Goal: Task Accomplishment & Management: Manage account settings

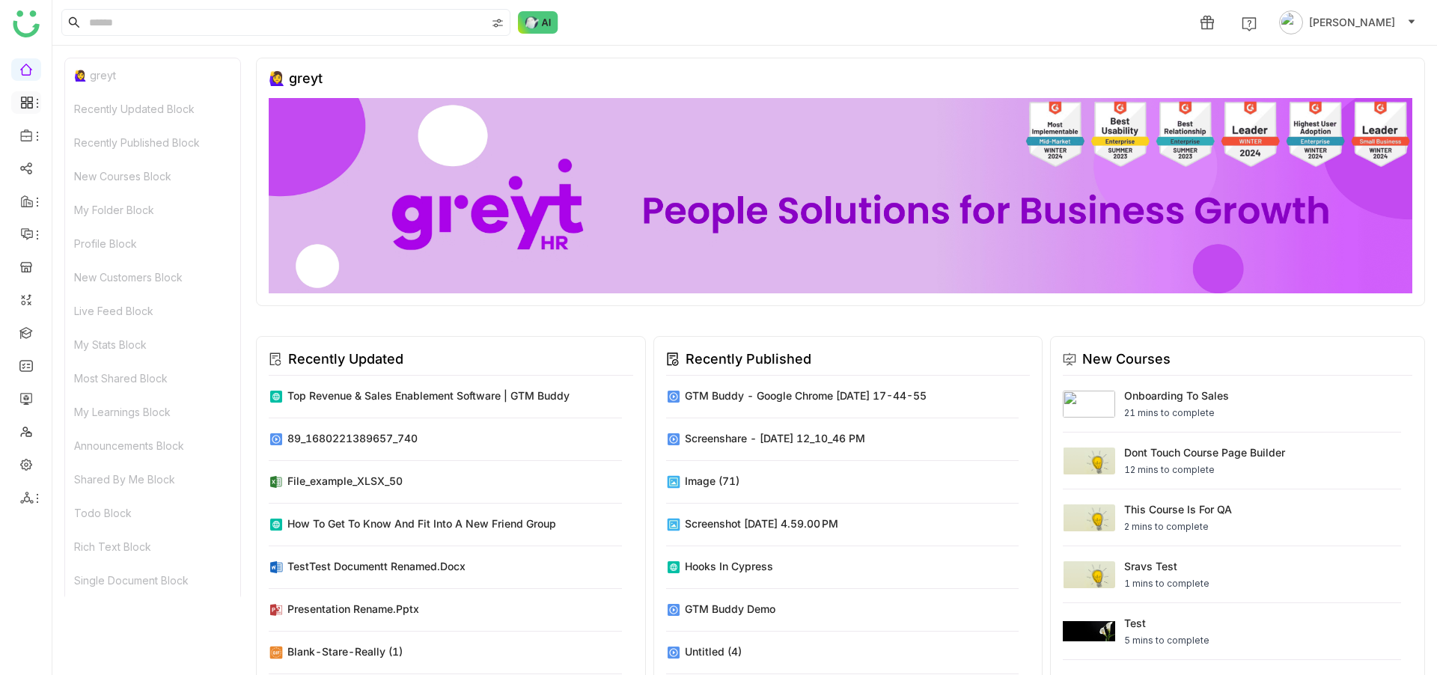
click at [31, 94] on li at bounding box center [26, 102] width 30 height 22
click at [16, 105] on div at bounding box center [26, 102] width 30 height 13
click at [110, 132] on link "Dashboard" at bounding box center [103, 137] width 97 height 10
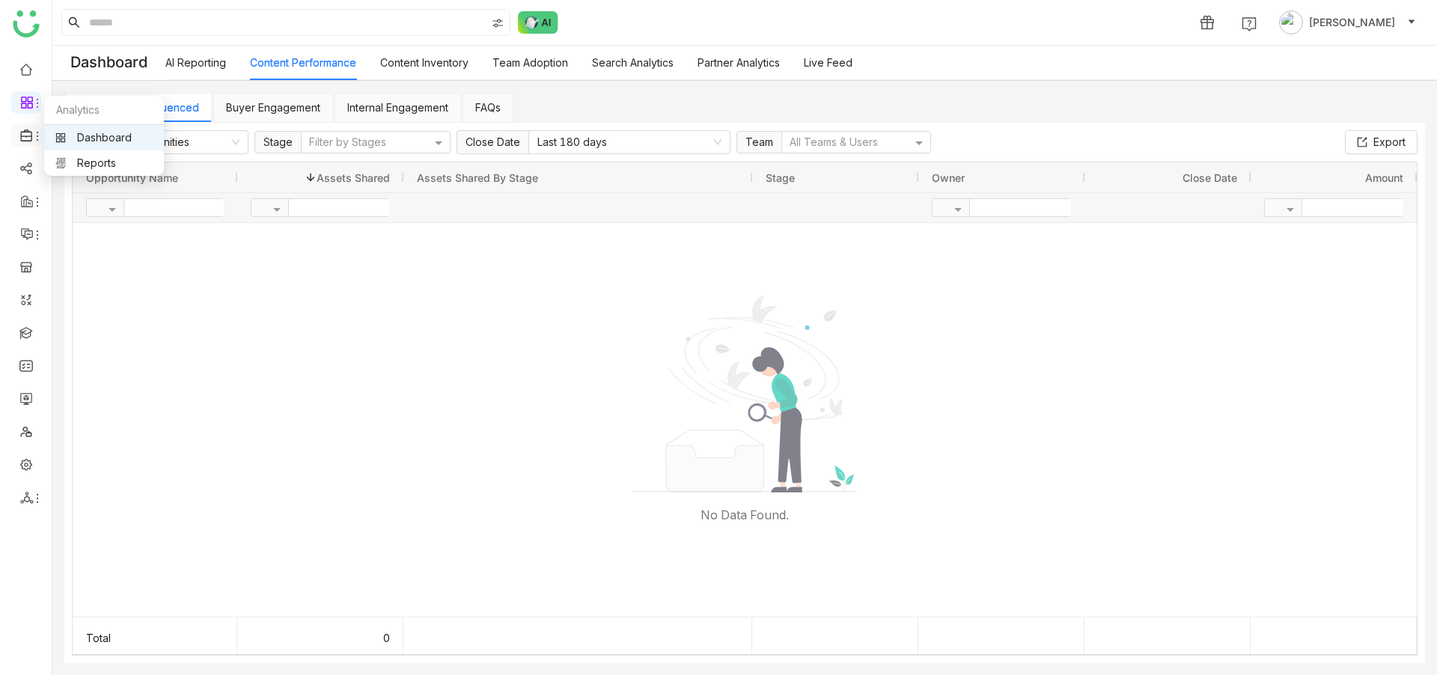
click at [33, 131] on icon at bounding box center [37, 136] width 12 height 12
click at [100, 216] on link "Library" at bounding box center [103, 221] width 97 height 10
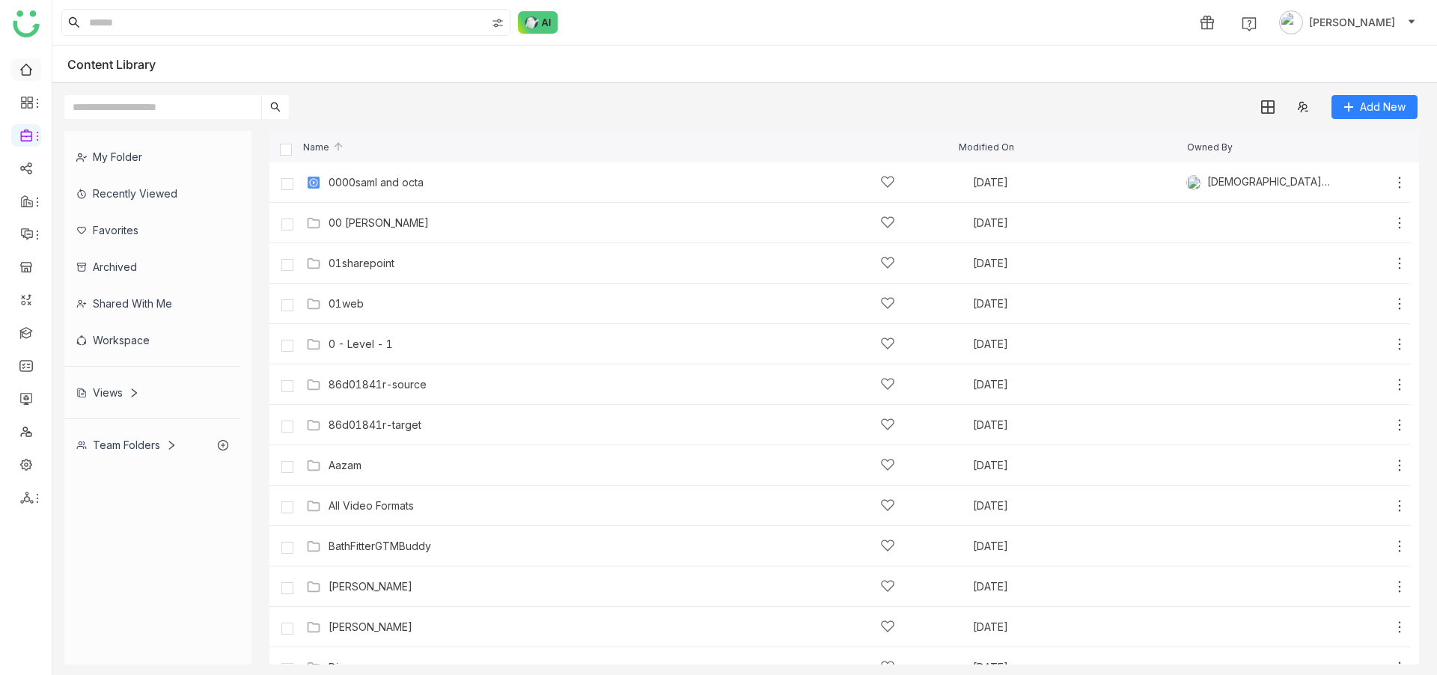
click at [28, 62] on link at bounding box center [25, 68] width 13 height 13
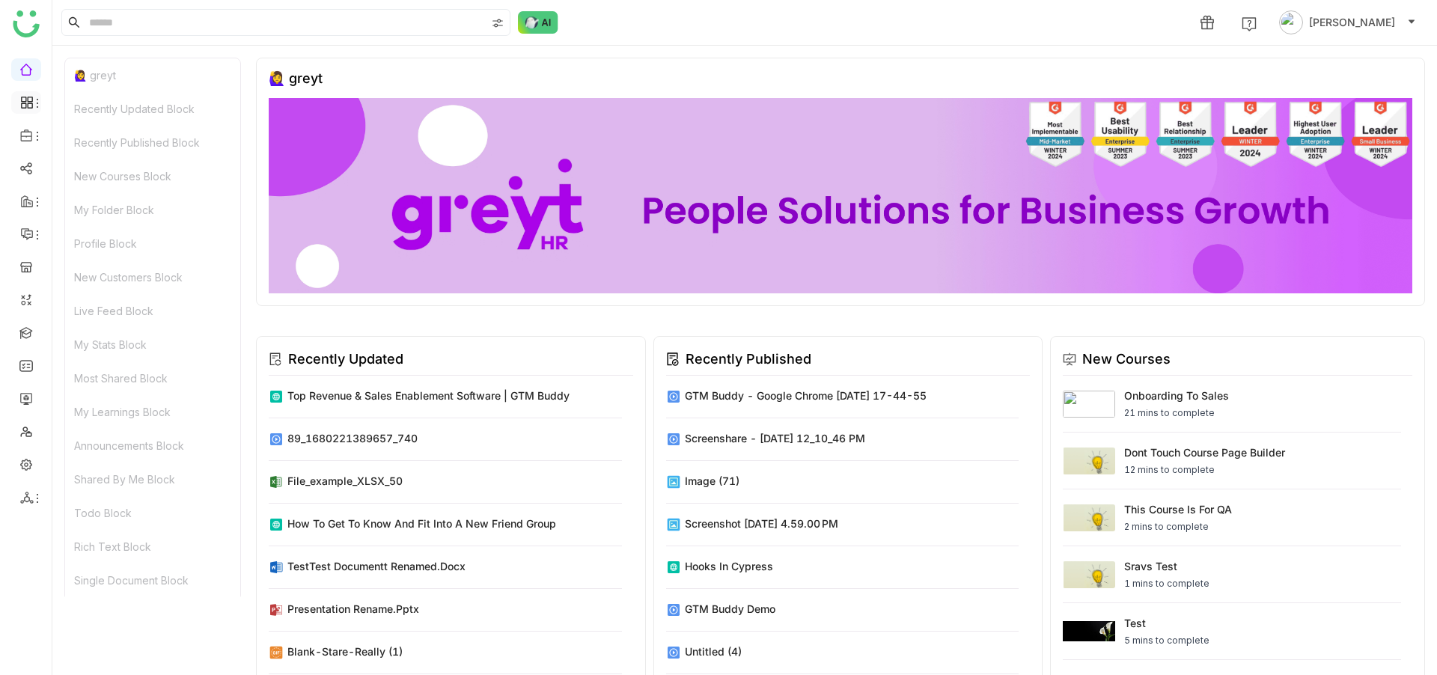
click at [30, 100] on icon at bounding box center [26, 102] width 13 height 13
click at [70, 132] on link "Dashboard" at bounding box center [103, 137] width 97 height 10
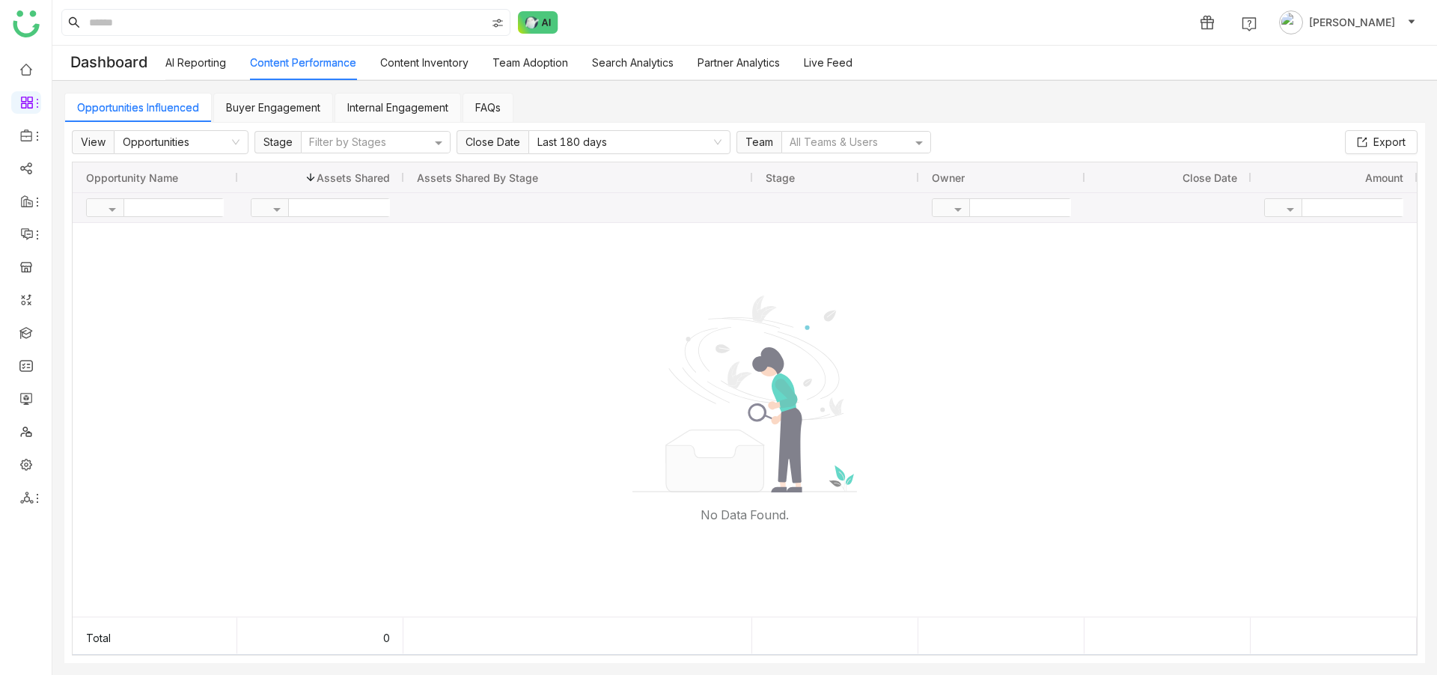
click at [281, 104] on link "Buyer Engagement" at bounding box center [273, 107] width 94 height 13
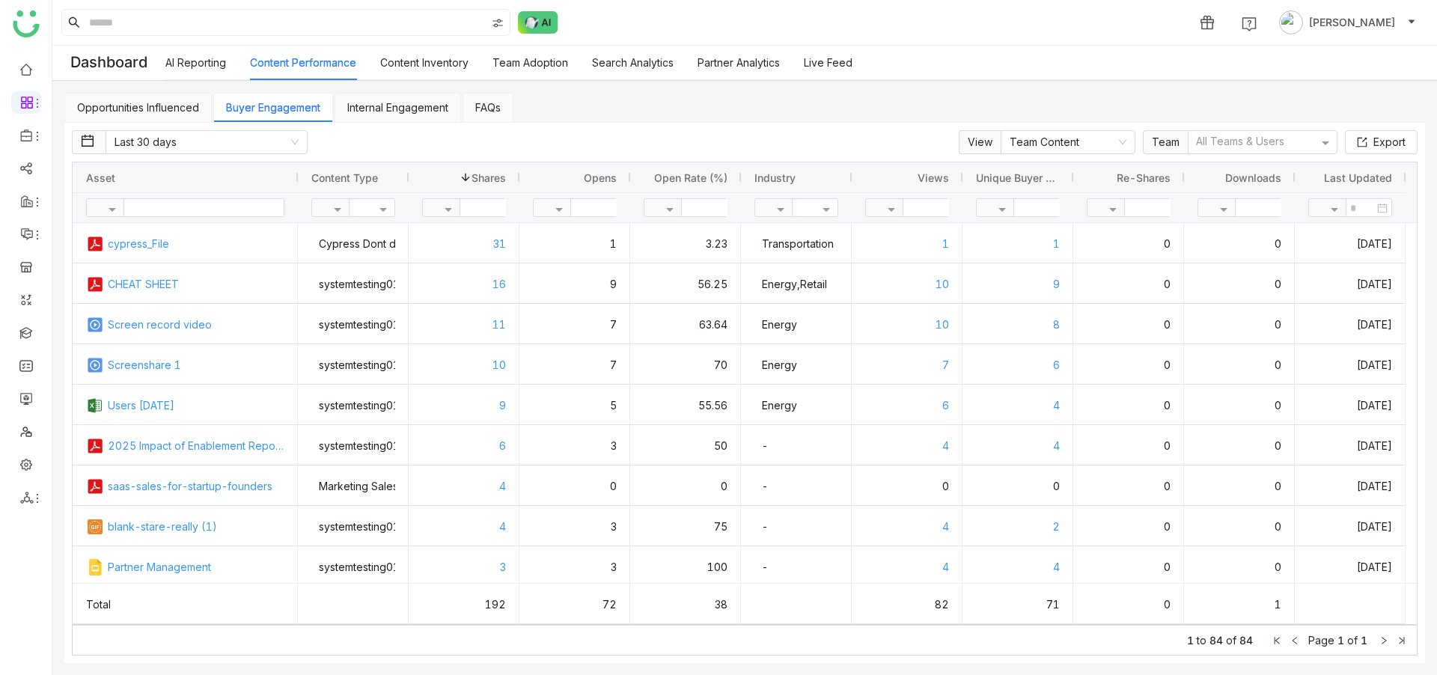
click at [445, 101] on link "Internal Engagement" at bounding box center [397, 107] width 101 height 13
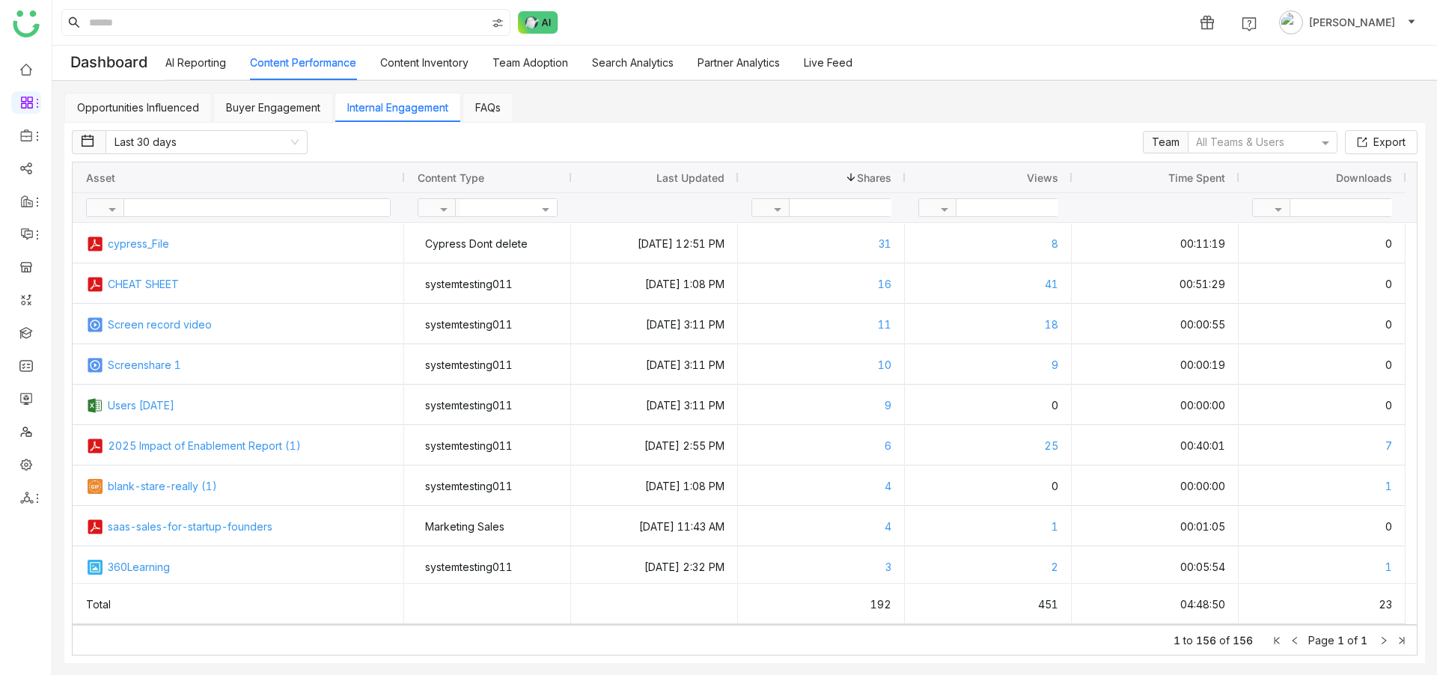
click at [283, 105] on link "Buyer Engagement" at bounding box center [273, 107] width 94 height 13
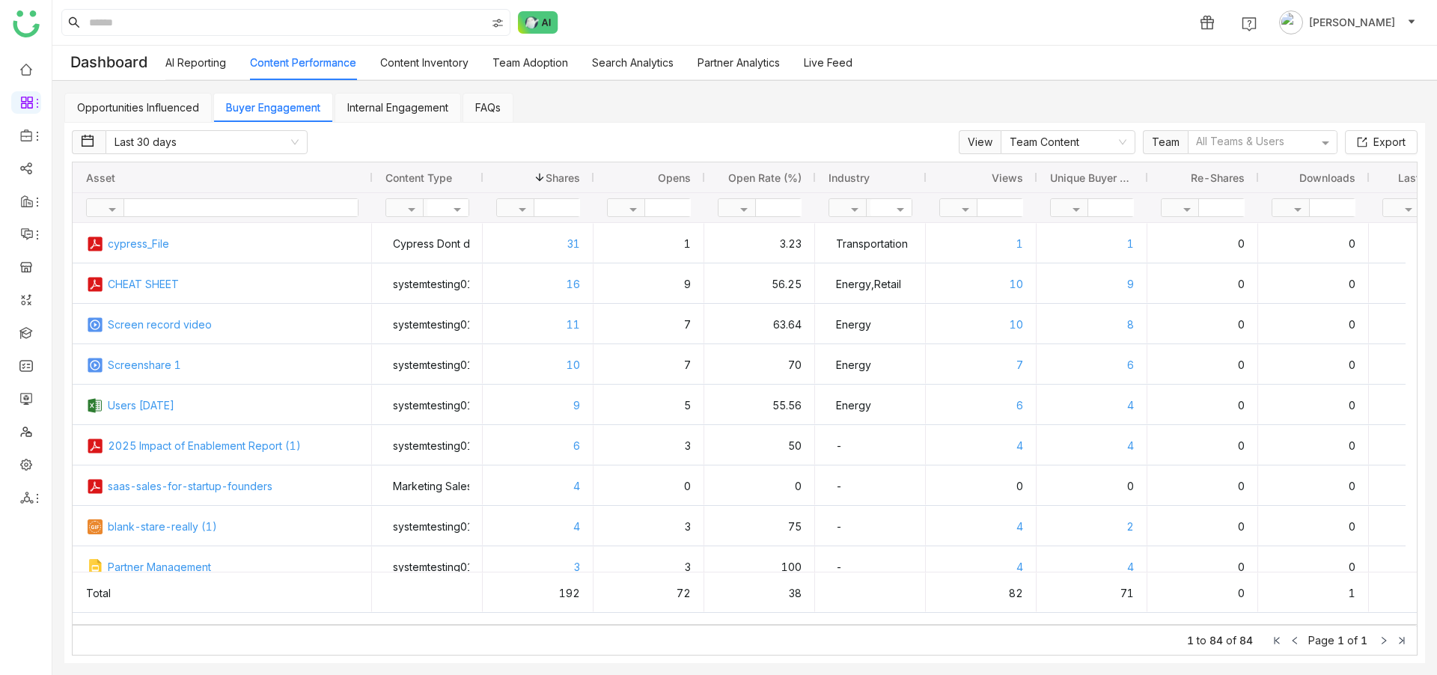
click at [159, 101] on link "Opportunities Influenced" at bounding box center [138, 107] width 122 height 13
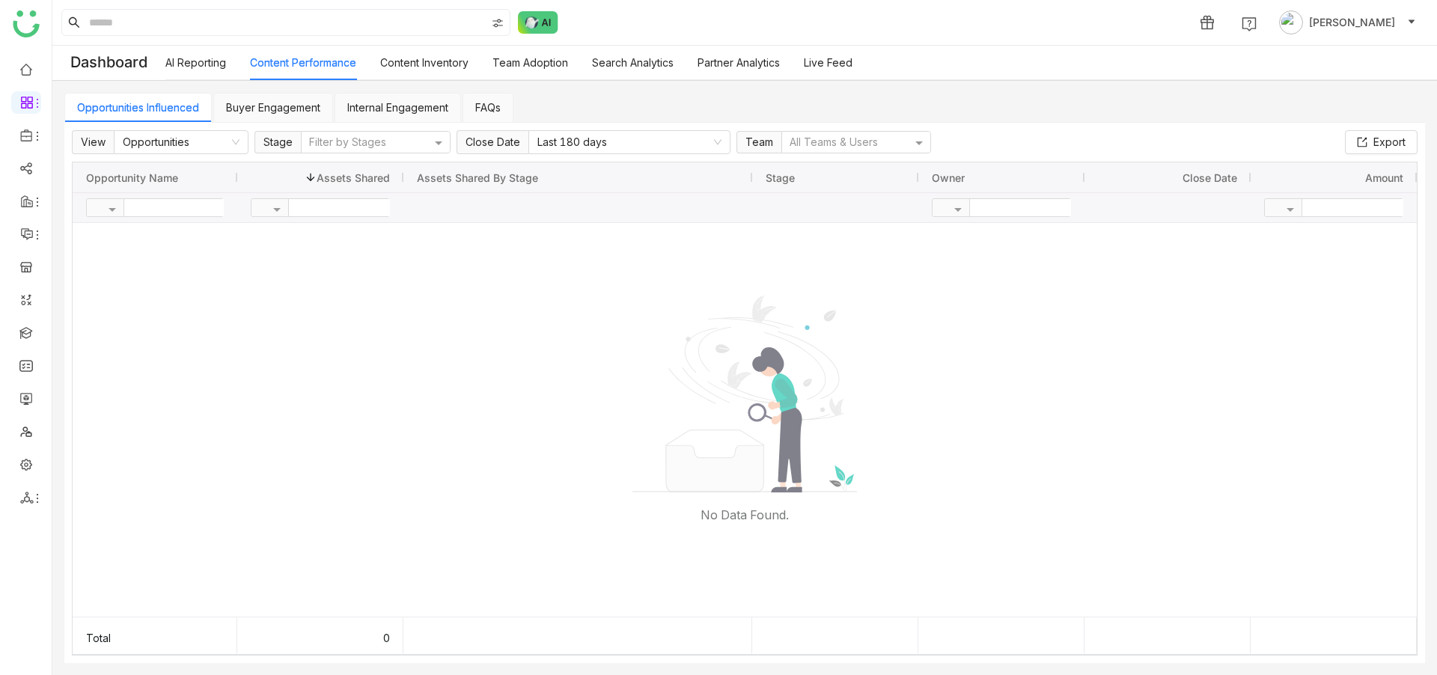
click at [226, 63] on link "AI Reporting" at bounding box center [195, 62] width 61 height 13
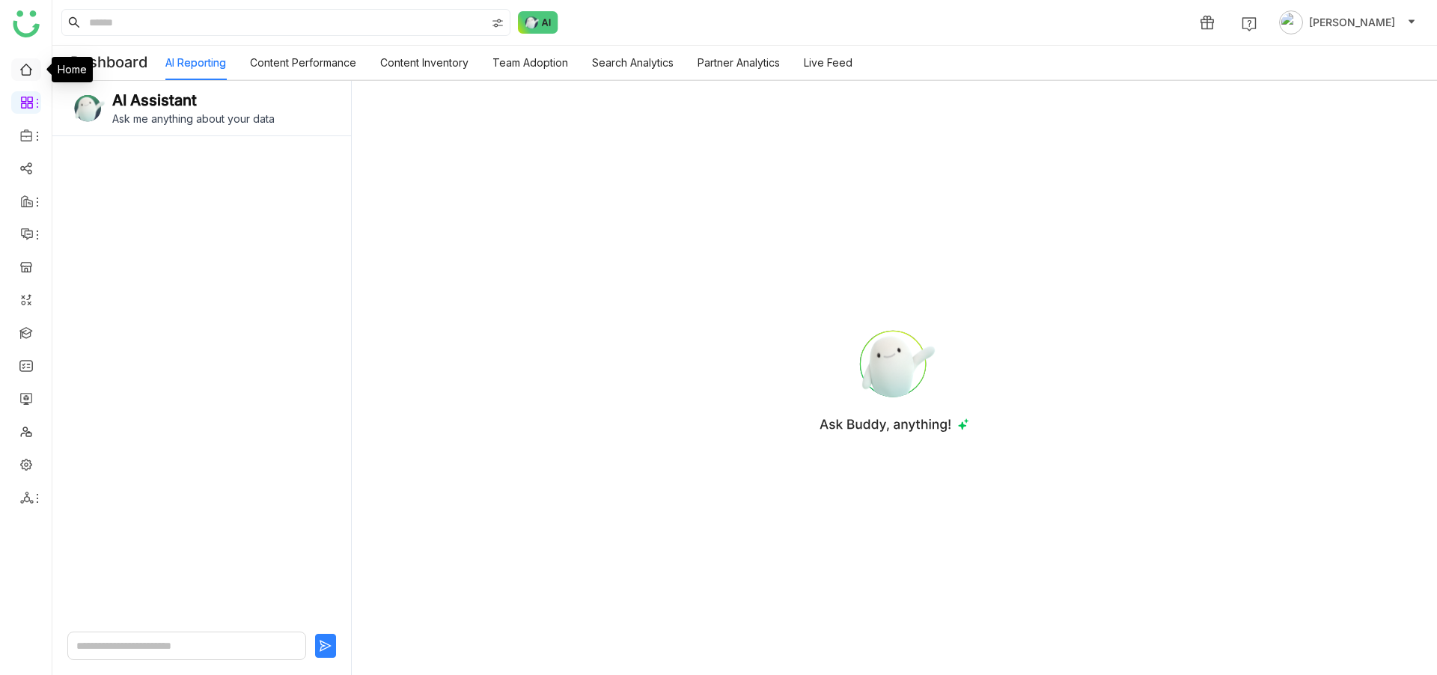
click at [29, 68] on link at bounding box center [25, 68] width 13 height 13
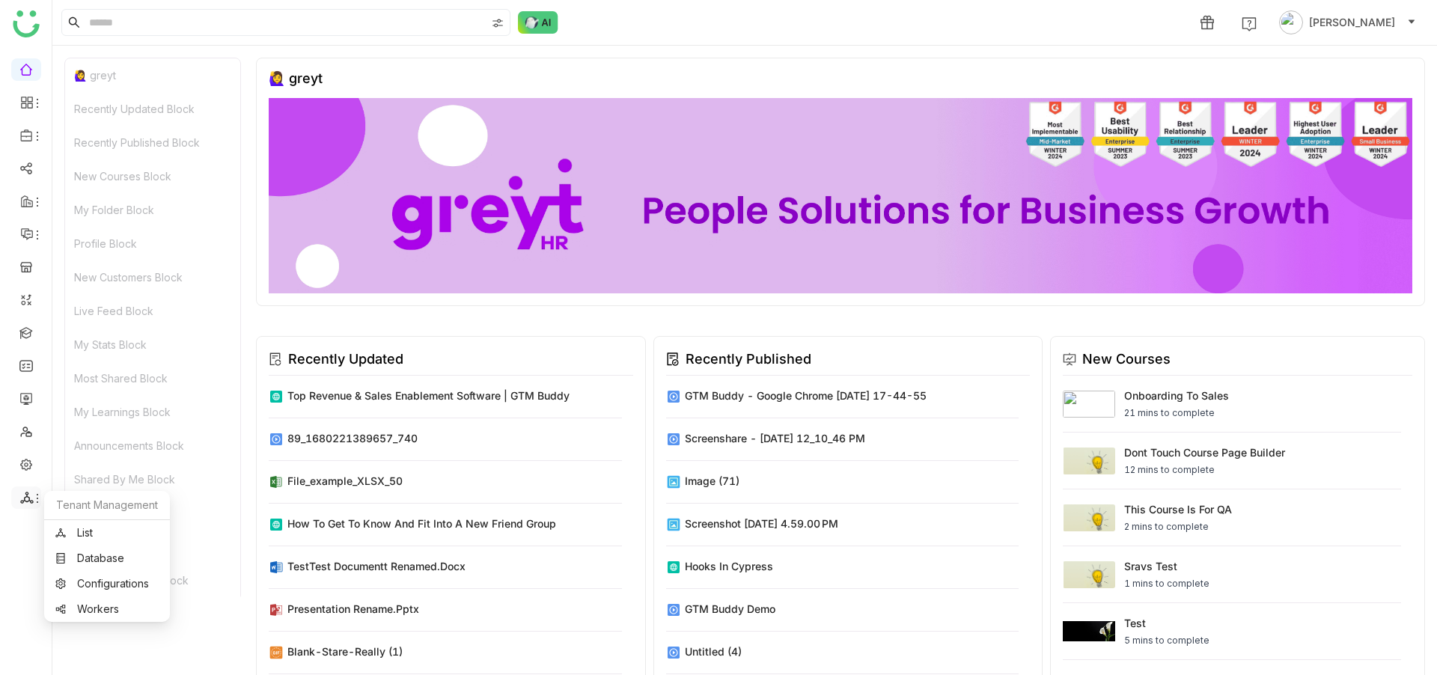
click at [27, 494] on icon at bounding box center [26, 498] width 13 height 12
click at [91, 531] on link "List" at bounding box center [106, 533] width 103 height 10
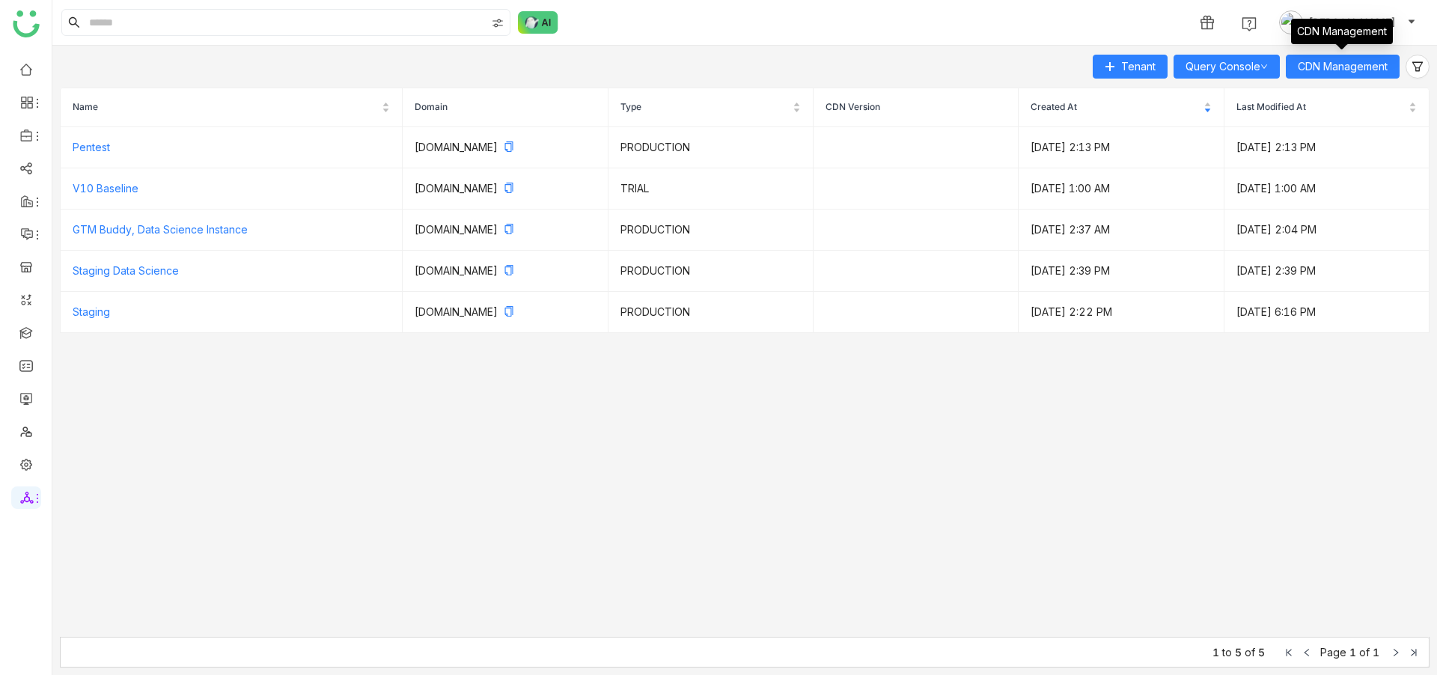
click at [1430, 69] on div "Tenant Query Console CDN Management Name Domain Type CDN Version Created At Las…" at bounding box center [744, 360] width 1384 height 629
click at [1425, 69] on icon at bounding box center [1417, 67] width 22 height 12
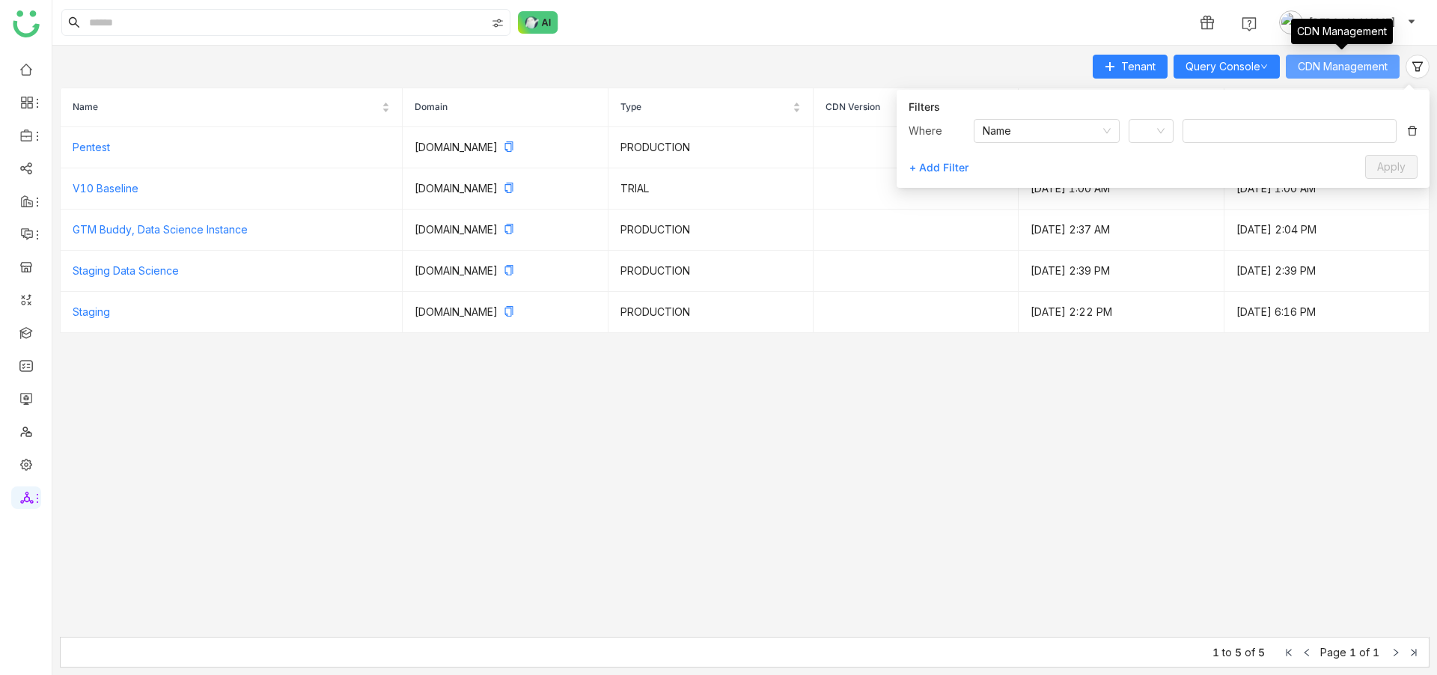
click at [1312, 64] on span "CDN Management" at bounding box center [1342, 66] width 90 height 16
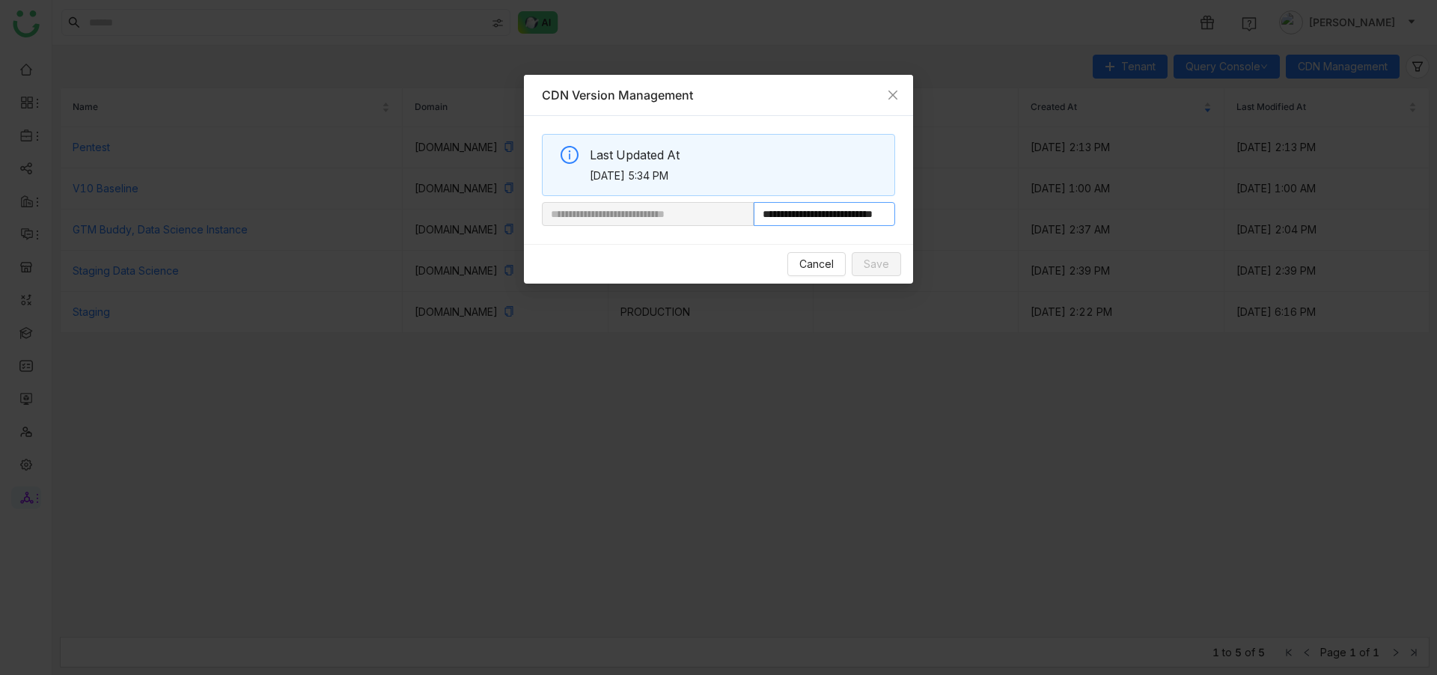
scroll to position [0, 52]
drag, startPoint x: 802, startPoint y: 214, endPoint x: 1025, endPoint y: 218, distance: 223.0
click at [1025, 218] on nz-modal-container "**********" at bounding box center [718, 337] width 1437 height 675
type input "**********"
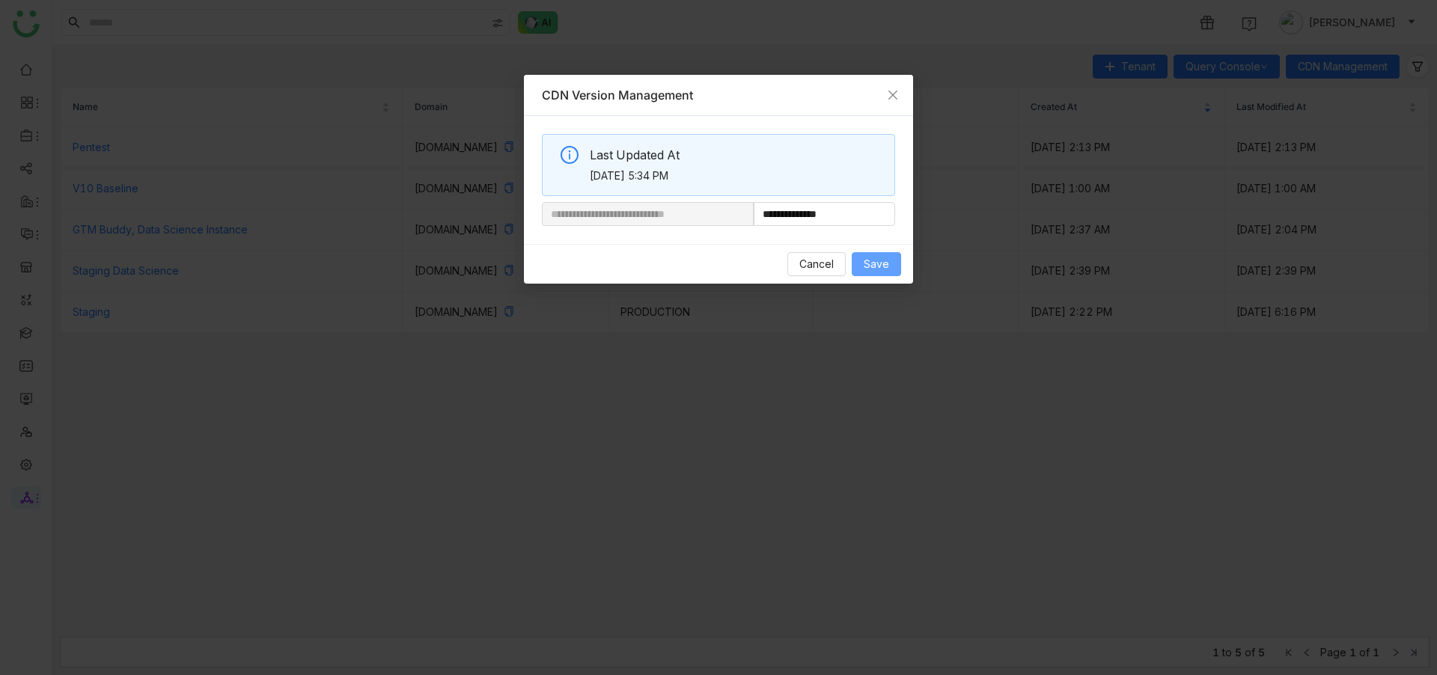
click at [881, 260] on span "Save" at bounding box center [875, 264] width 25 height 16
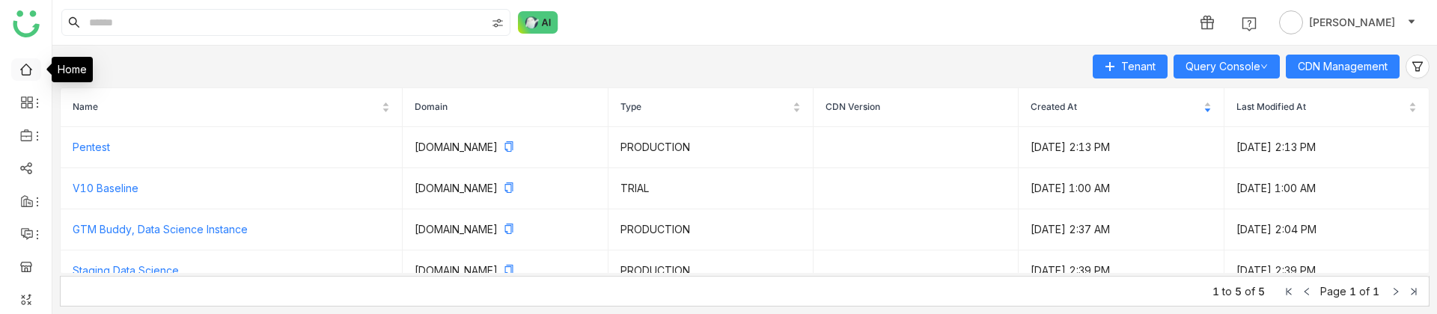
click at [21, 62] on link at bounding box center [25, 68] width 13 height 13
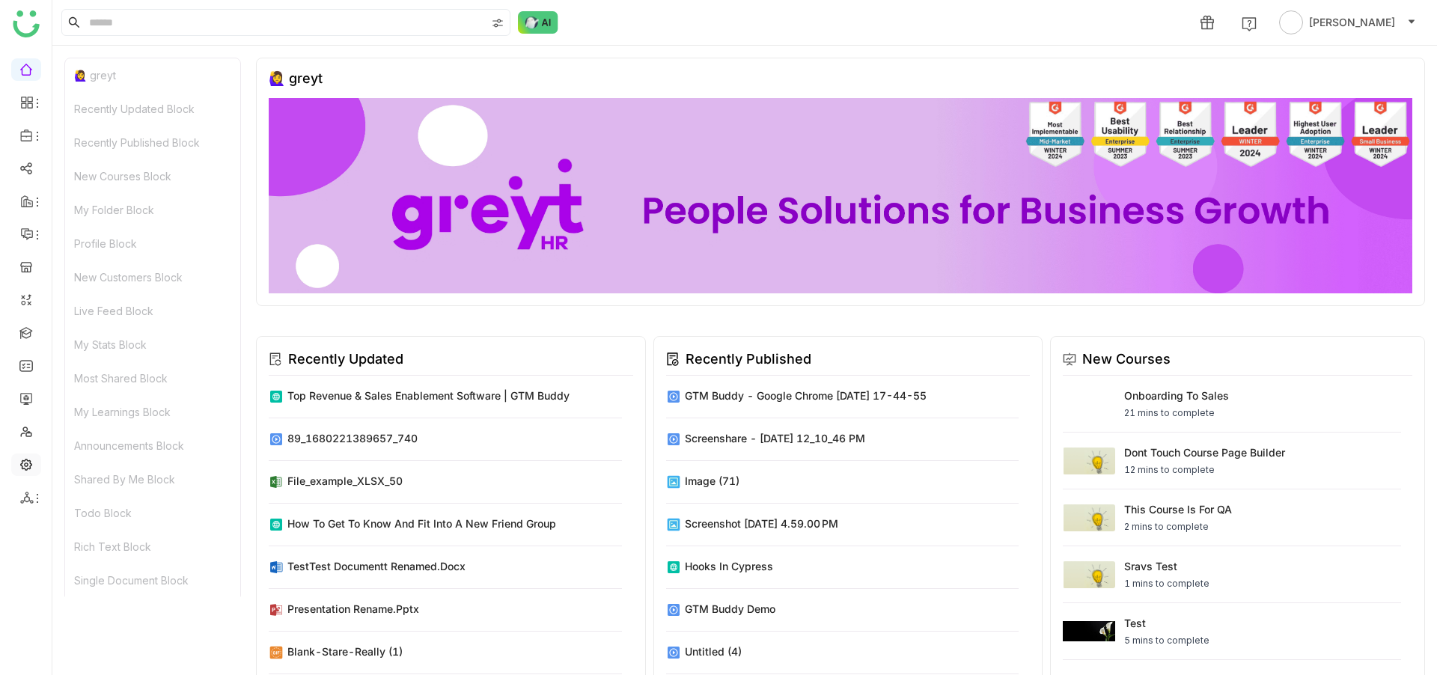
click at [26, 314] on link at bounding box center [25, 463] width 13 height 13
click at [28, 314] on icon at bounding box center [26, 497] width 13 height 13
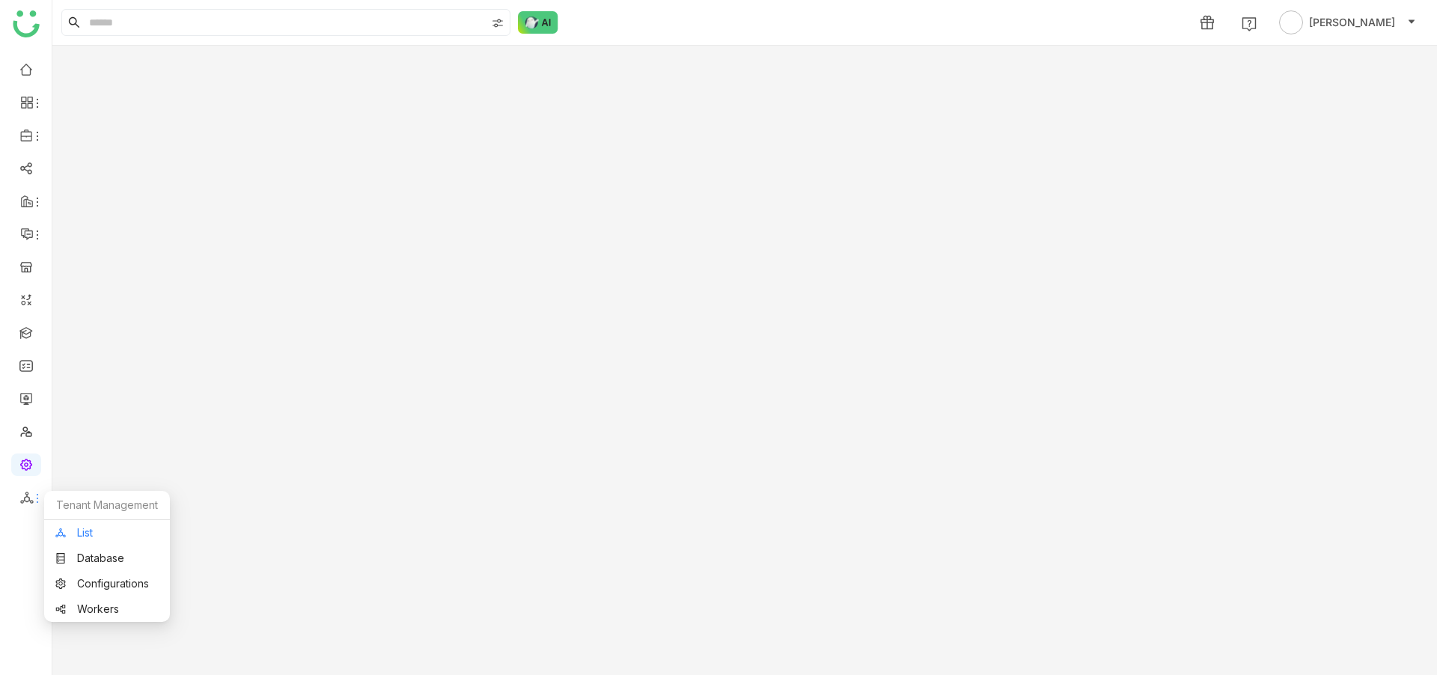
click at [73, 314] on link "List" at bounding box center [106, 533] width 103 height 10
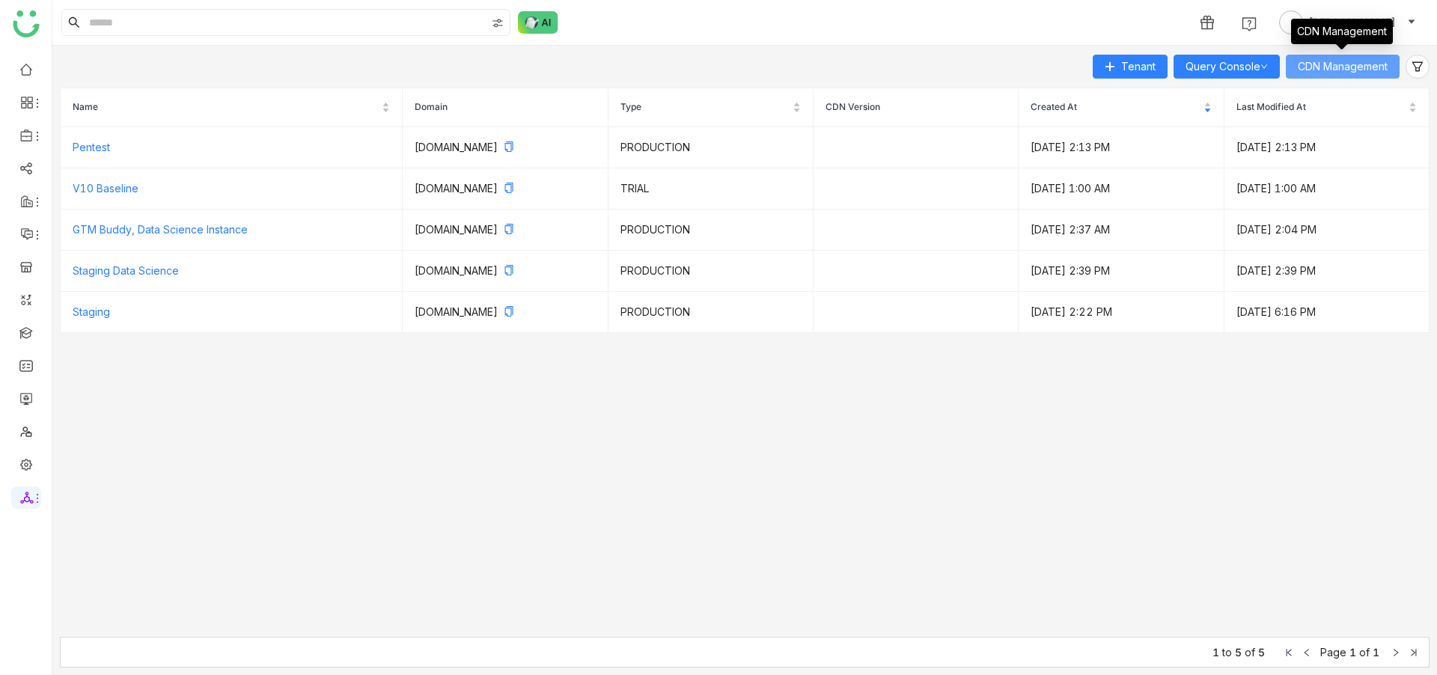
click at [1335, 67] on span "CDN Management" at bounding box center [1342, 66] width 90 height 16
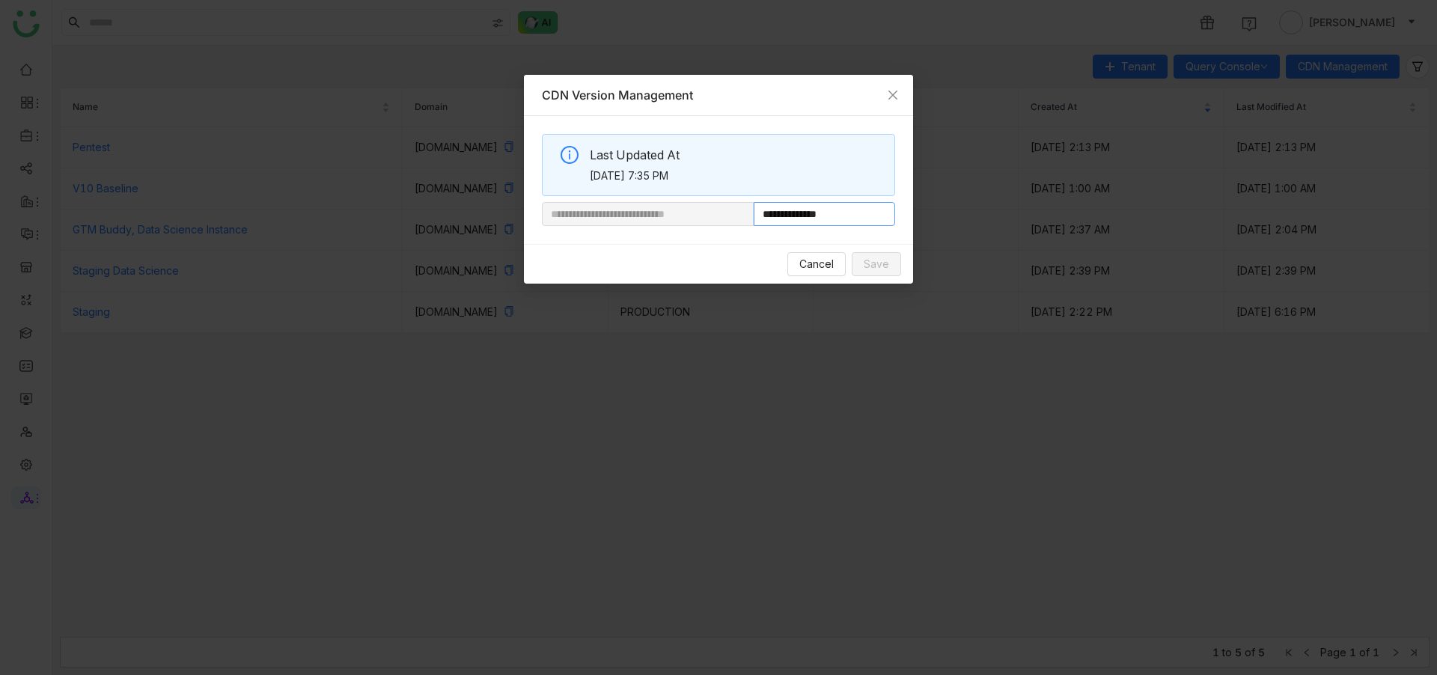
click at [861, 214] on input "**********" at bounding box center [823, 214] width 141 height 24
type input "**********"
click at [866, 262] on span "Save" at bounding box center [875, 264] width 25 height 16
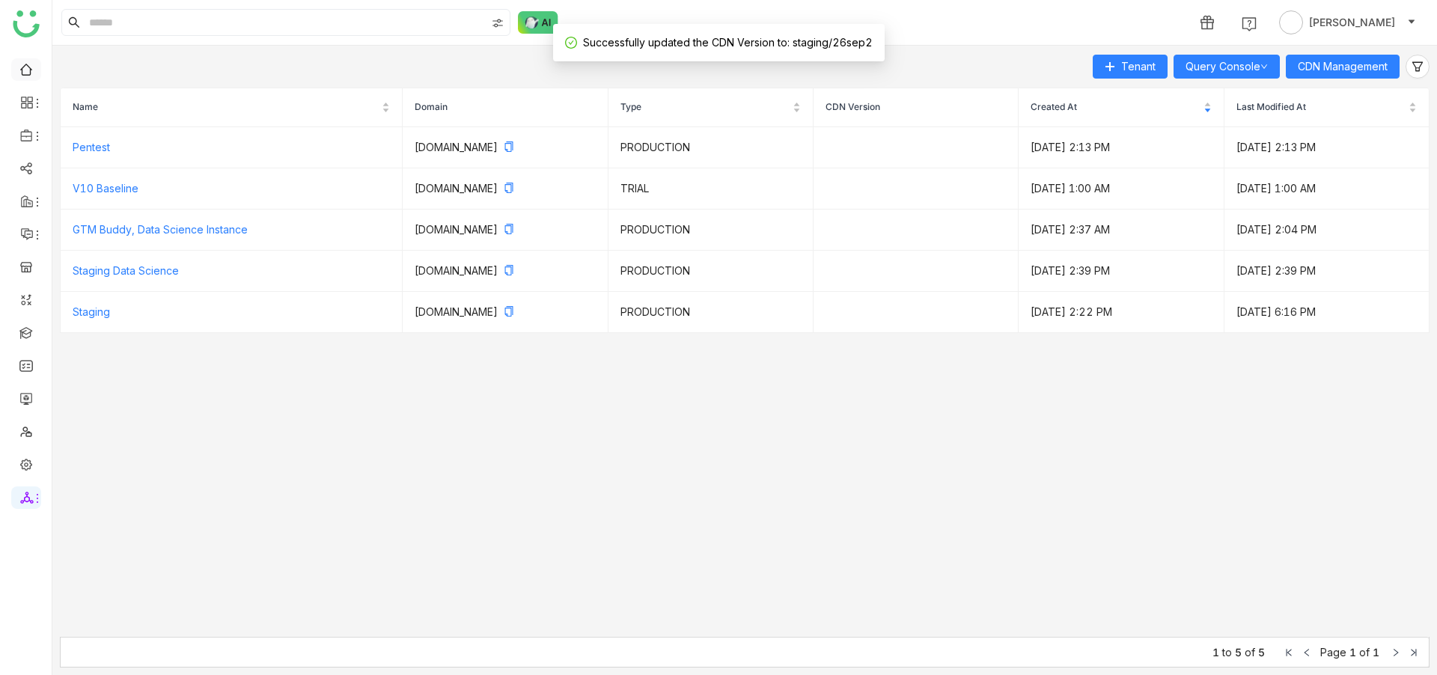
click at [28, 67] on link at bounding box center [25, 68] width 13 height 13
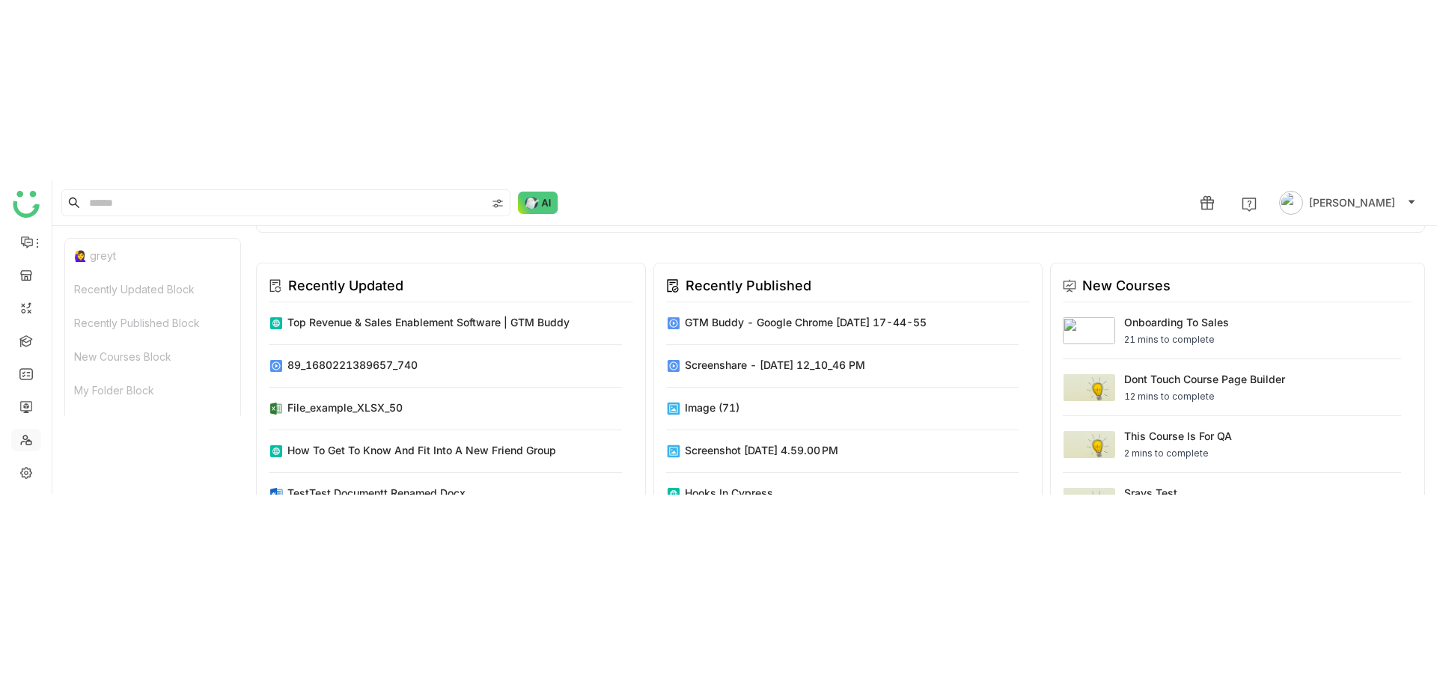
scroll to position [205, 0]
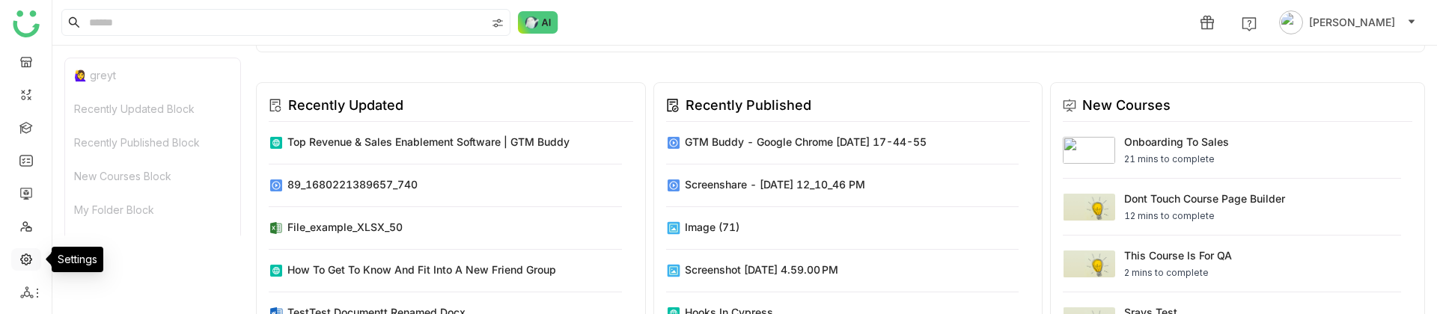
click at [26, 258] on link at bounding box center [25, 258] width 13 height 13
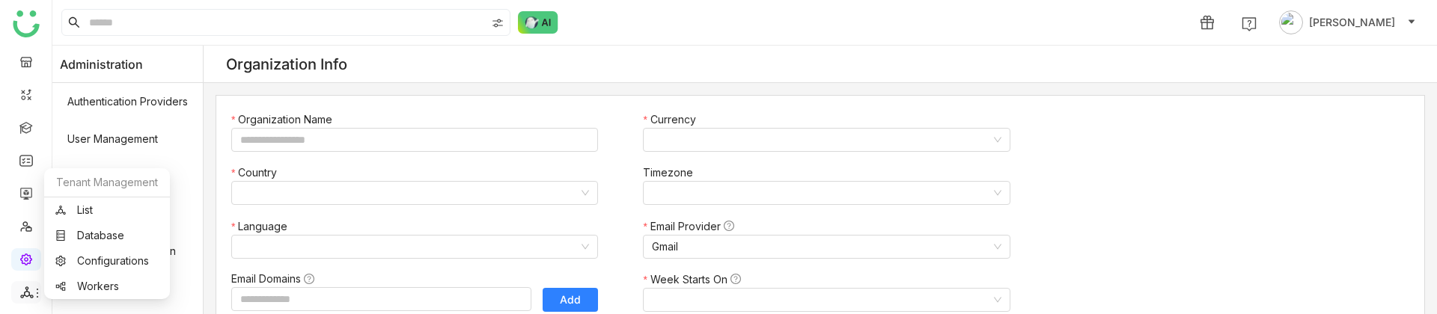
click at [28, 292] on icon at bounding box center [26, 293] width 13 height 12
type input "*******"
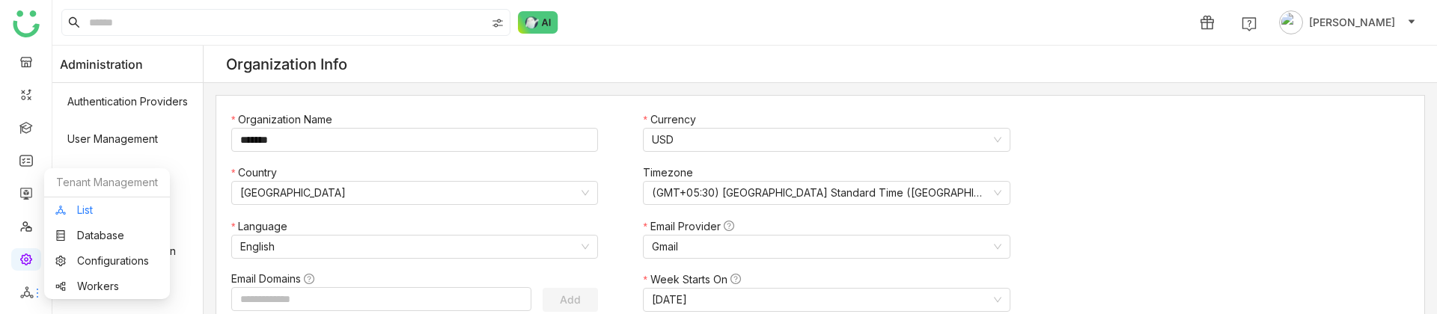
click at [91, 211] on link "List" at bounding box center [106, 210] width 103 height 10
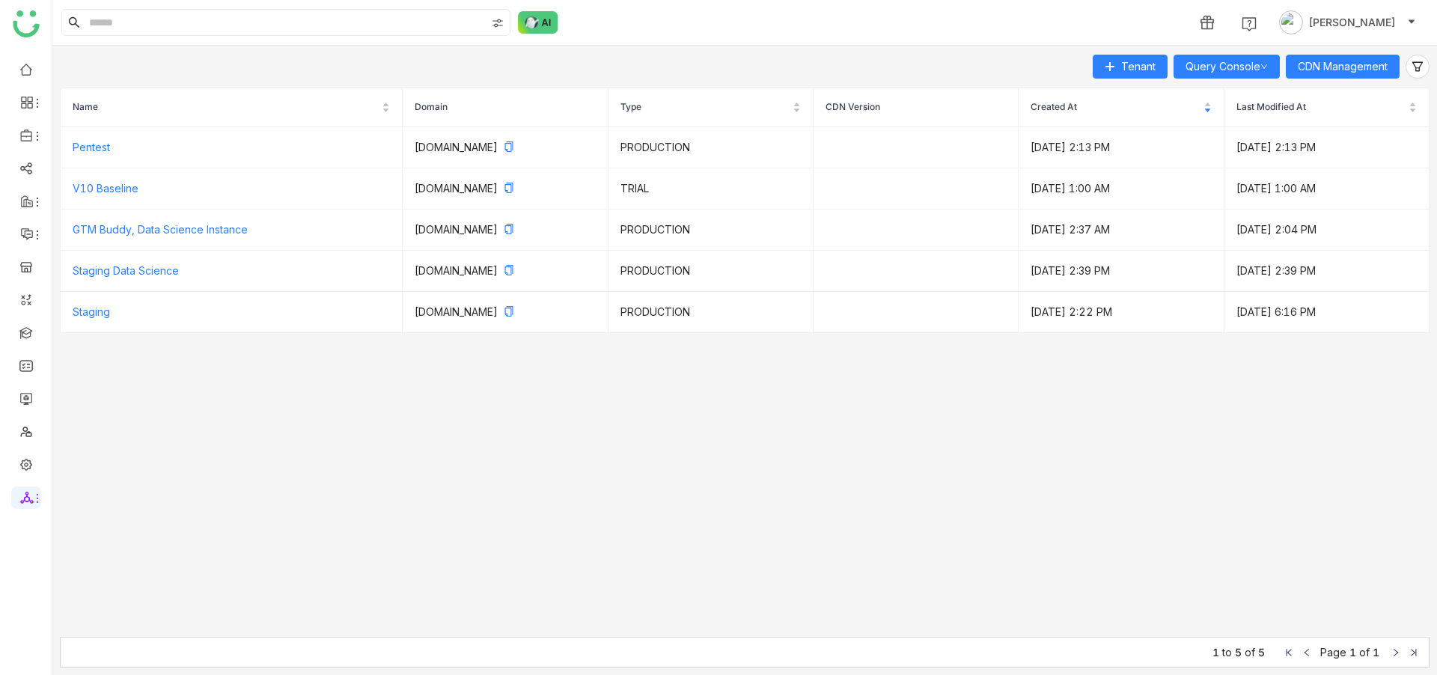
click at [1398, 78] on div "CDN Management" at bounding box center [1342, 67] width 114 height 24
click at [1383, 70] on span "CDN Management" at bounding box center [1342, 66] width 90 height 16
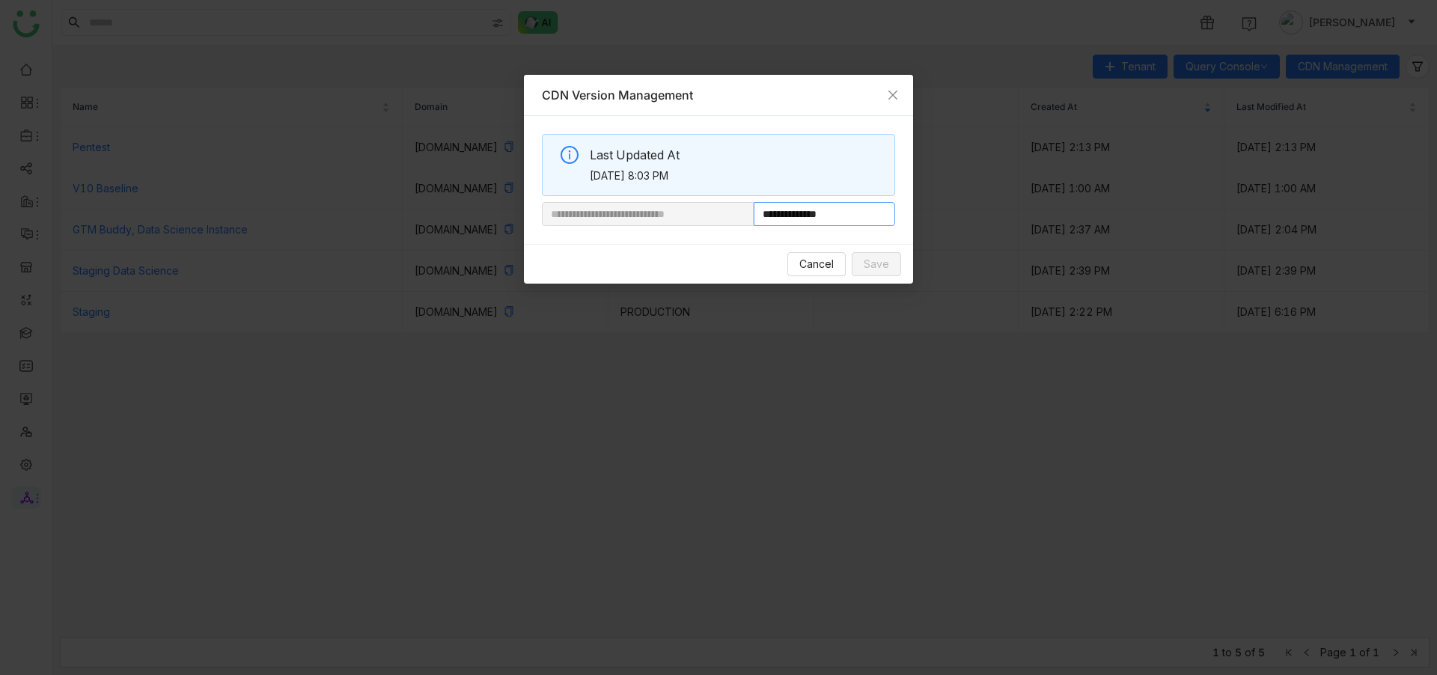
click at [849, 213] on input "**********" at bounding box center [823, 214] width 141 height 24
type input "**********"
click at [872, 262] on span "Save" at bounding box center [875, 264] width 25 height 16
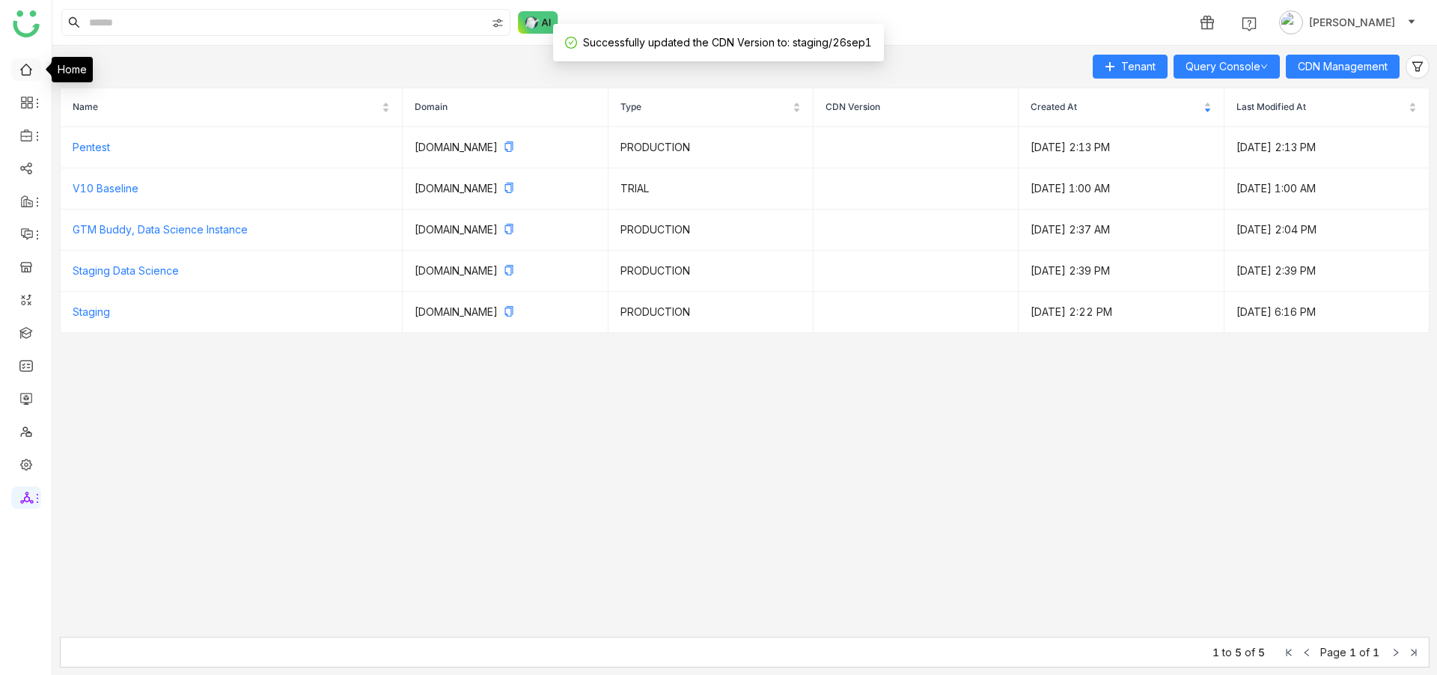
click at [33, 62] on link at bounding box center [25, 68] width 13 height 13
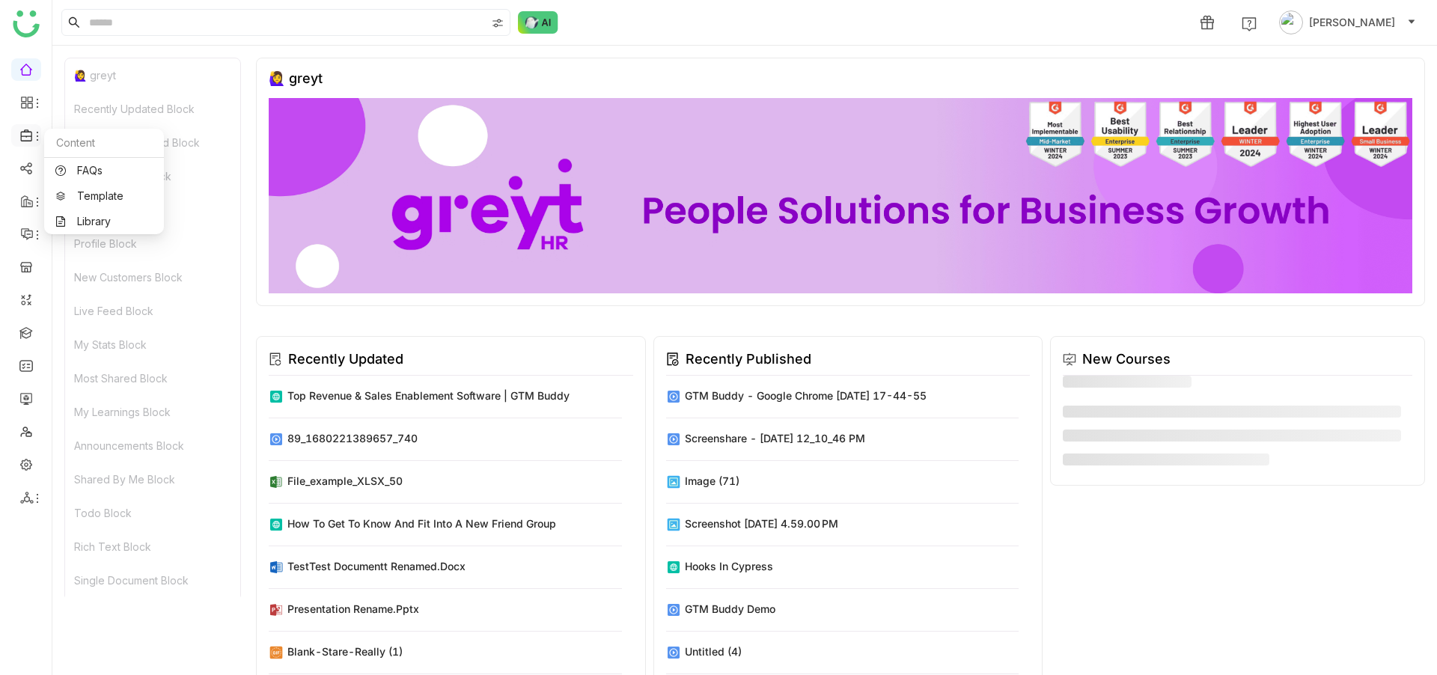
click at [27, 132] on icon at bounding box center [26, 135] width 13 height 13
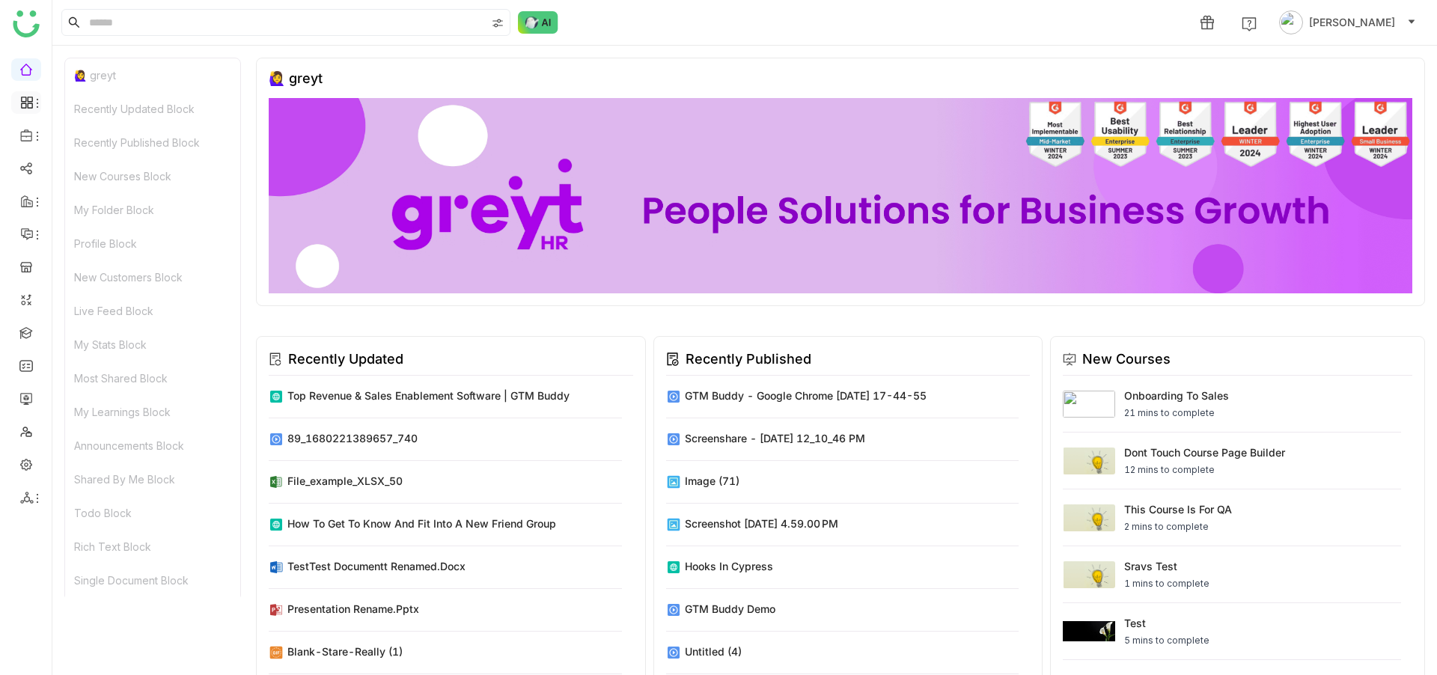
click at [32, 106] on icon at bounding box center [37, 103] width 12 height 12
click at [106, 141] on link "Dashboard" at bounding box center [103, 137] width 97 height 10
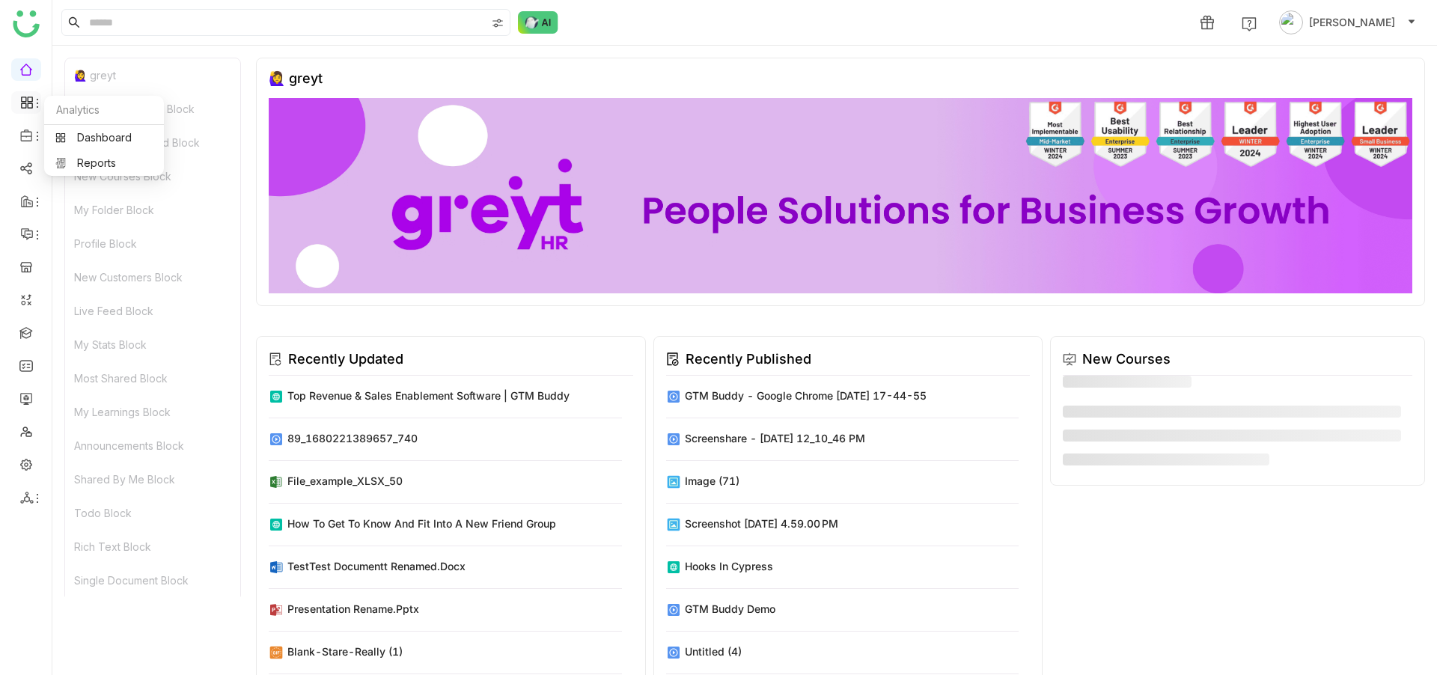
click at [17, 103] on div at bounding box center [26, 102] width 30 height 13
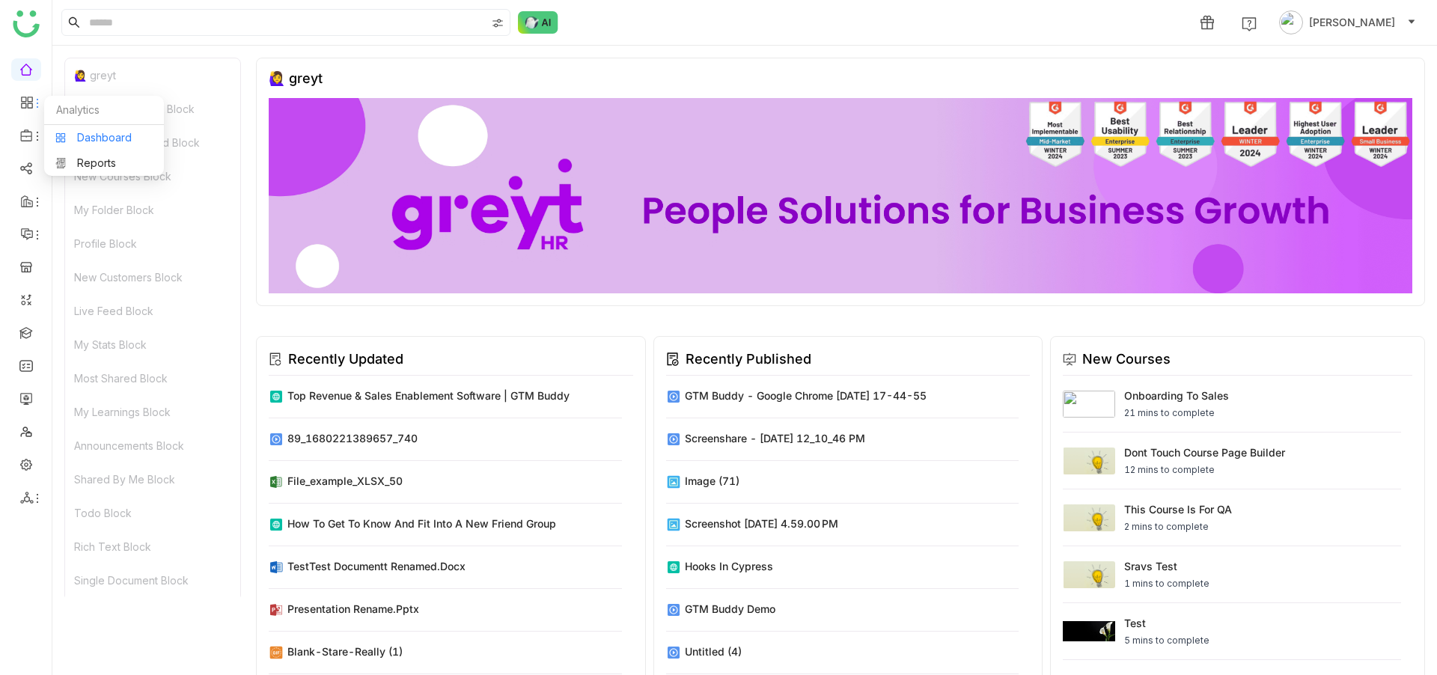
click at [94, 143] on link "Dashboard" at bounding box center [103, 137] width 97 height 10
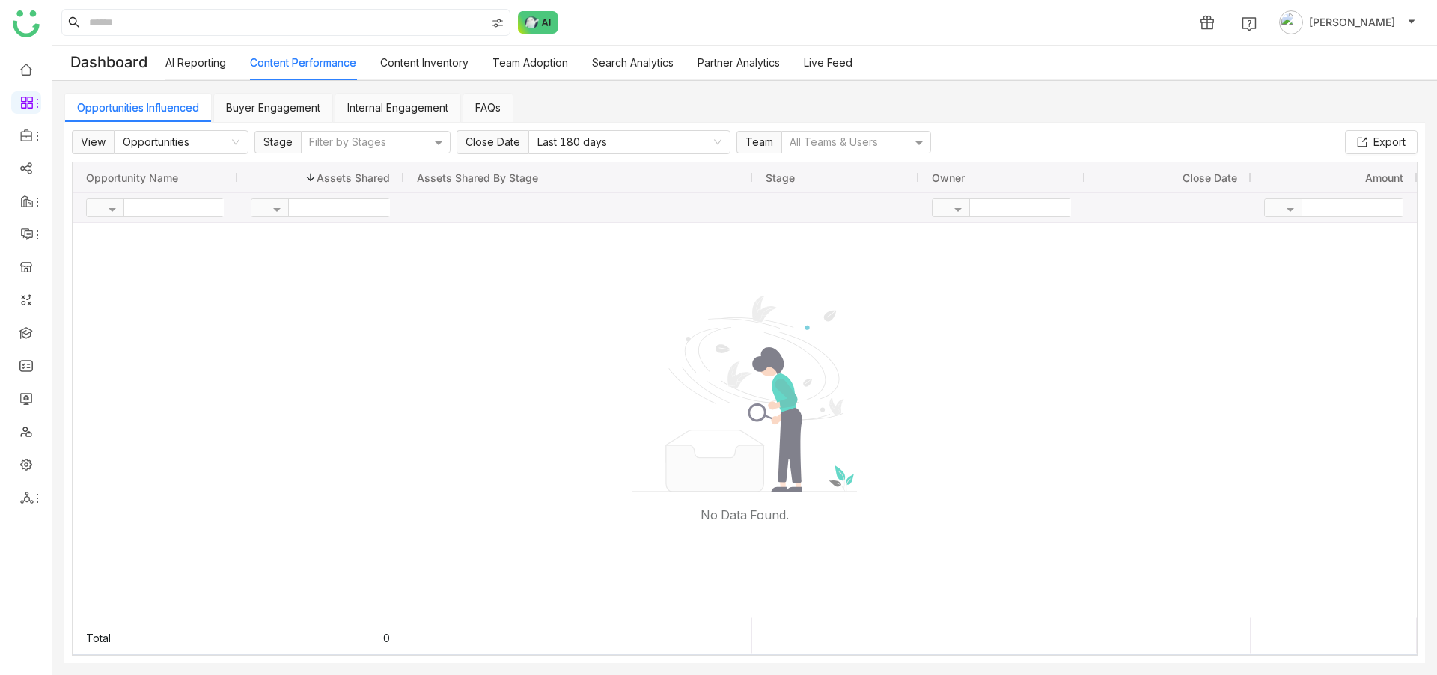
click at [219, 64] on link "AI Reporting" at bounding box center [195, 62] width 61 height 13
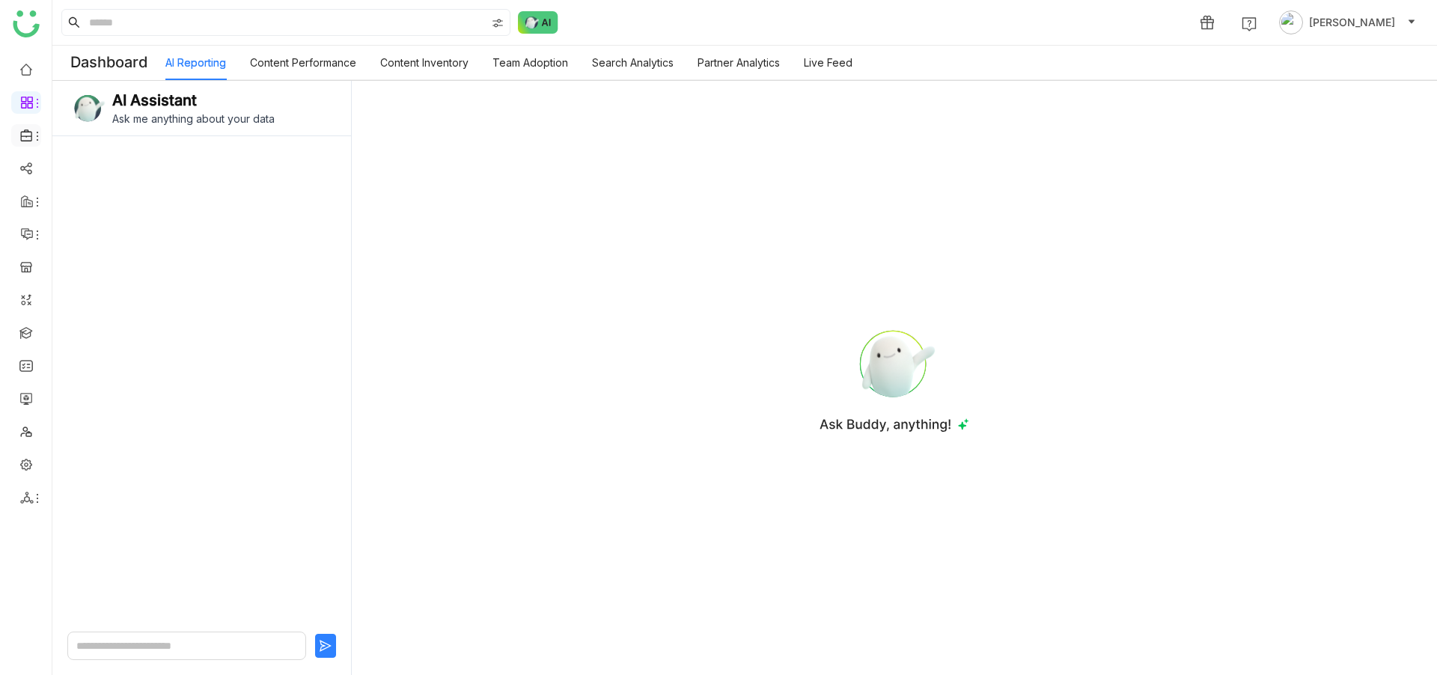
click at [28, 141] on icon at bounding box center [25, 135] width 11 height 12
click at [29, 98] on icon at bounding box center [26, 102] width 13 height 13
click at [105, 165] on link "Reports" at bounding box center [103, 163] width 97 height 10
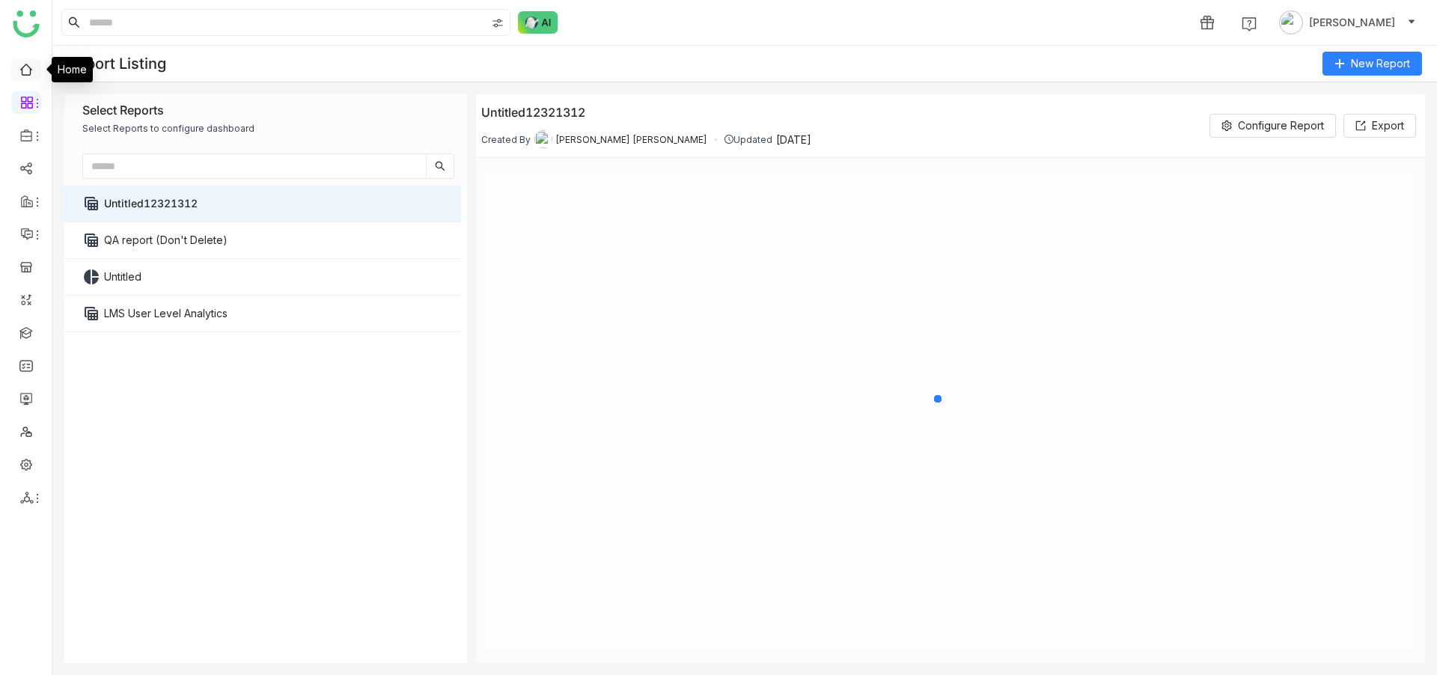
click at [28, 74] on link at bounding box center [25, 68] width 13 height 13
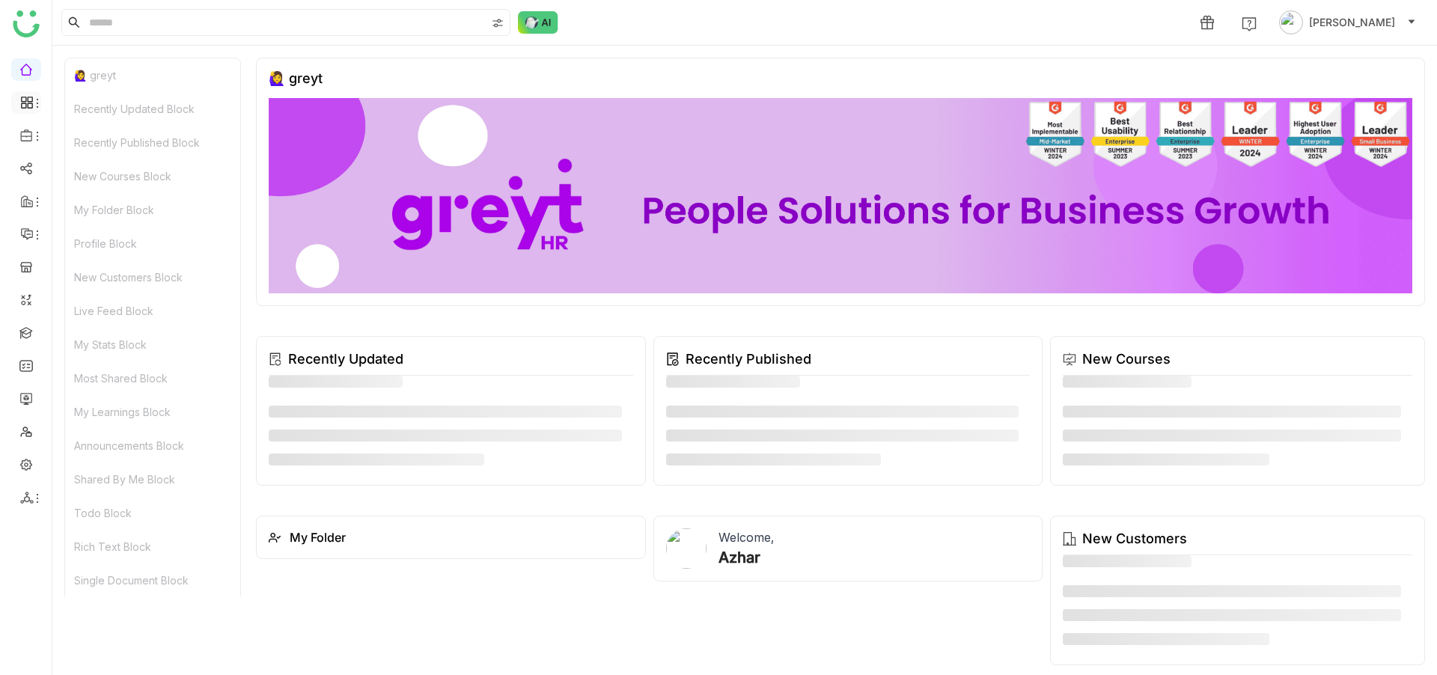
drag, startPoint x: 30, startPoint y: 103, endPoint x: 38, endPoint y: 110, distance: 10.6
click at [30, 105] on icon at bounding box center [26, 102] width 13 height 13
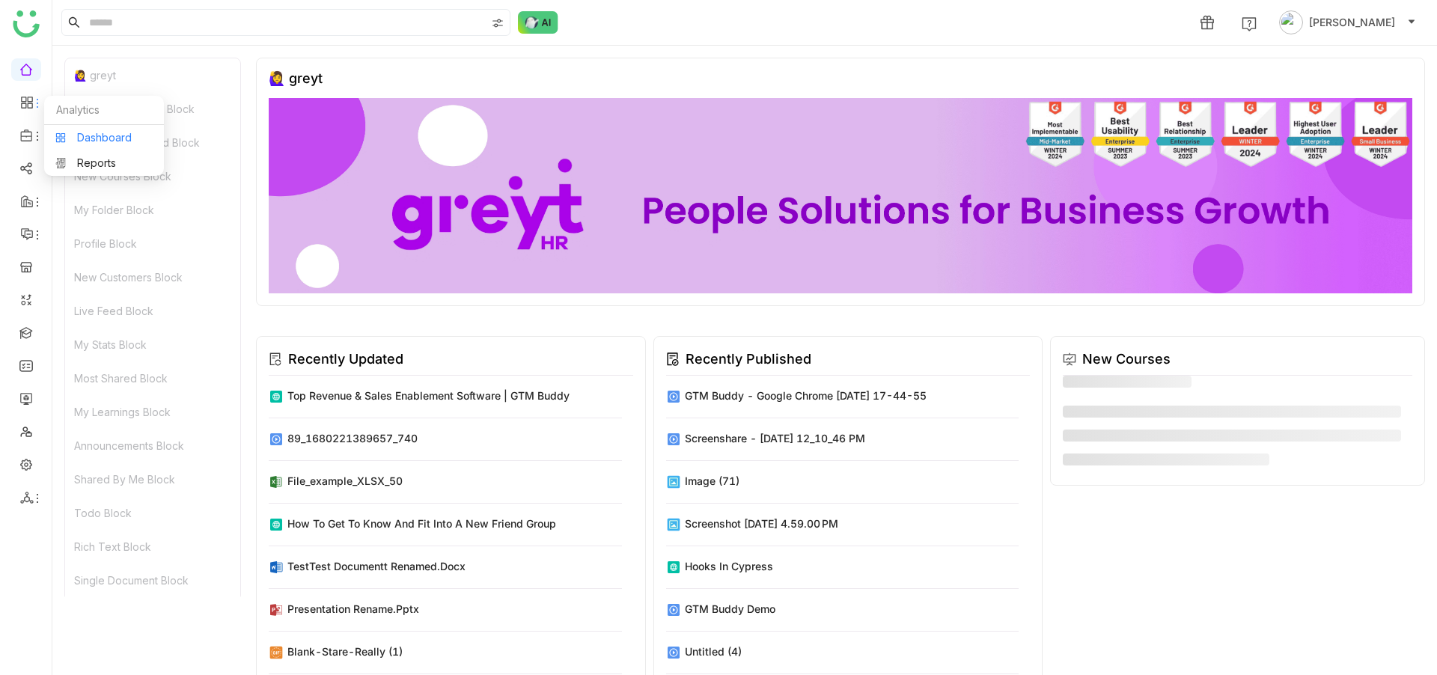
click at [85, 143] on link "Dashboard" at bounding box center [103, 137] width 97 height 10
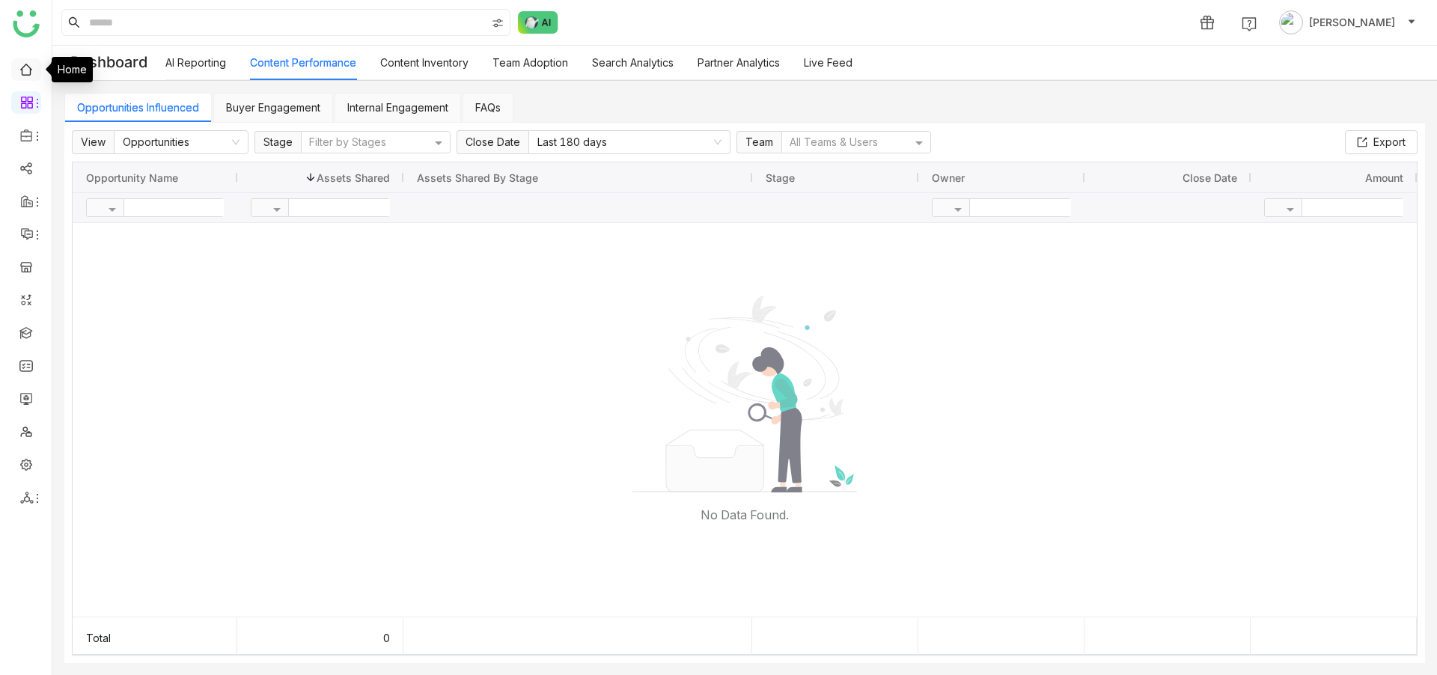
click at [28, 62] on link at bounding box center [25, 68] width 13 height 13
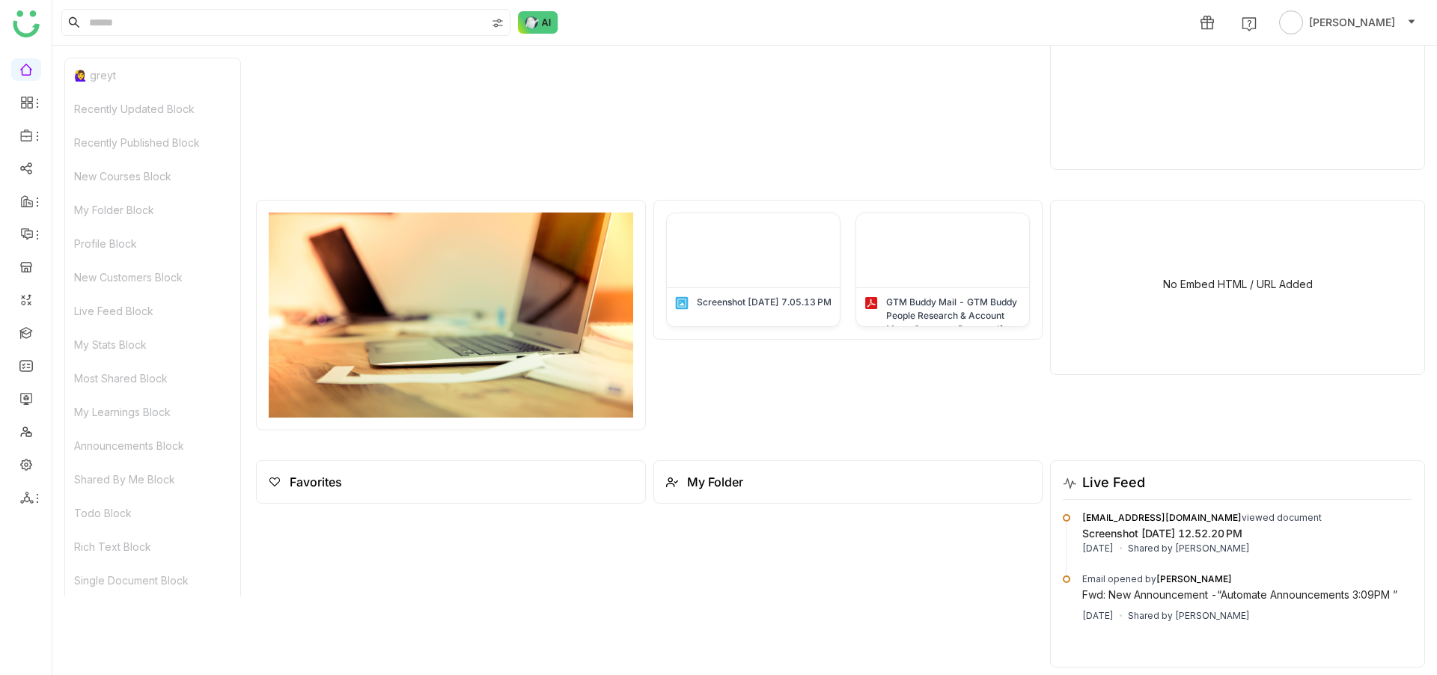
scroll to position [1515, 0]
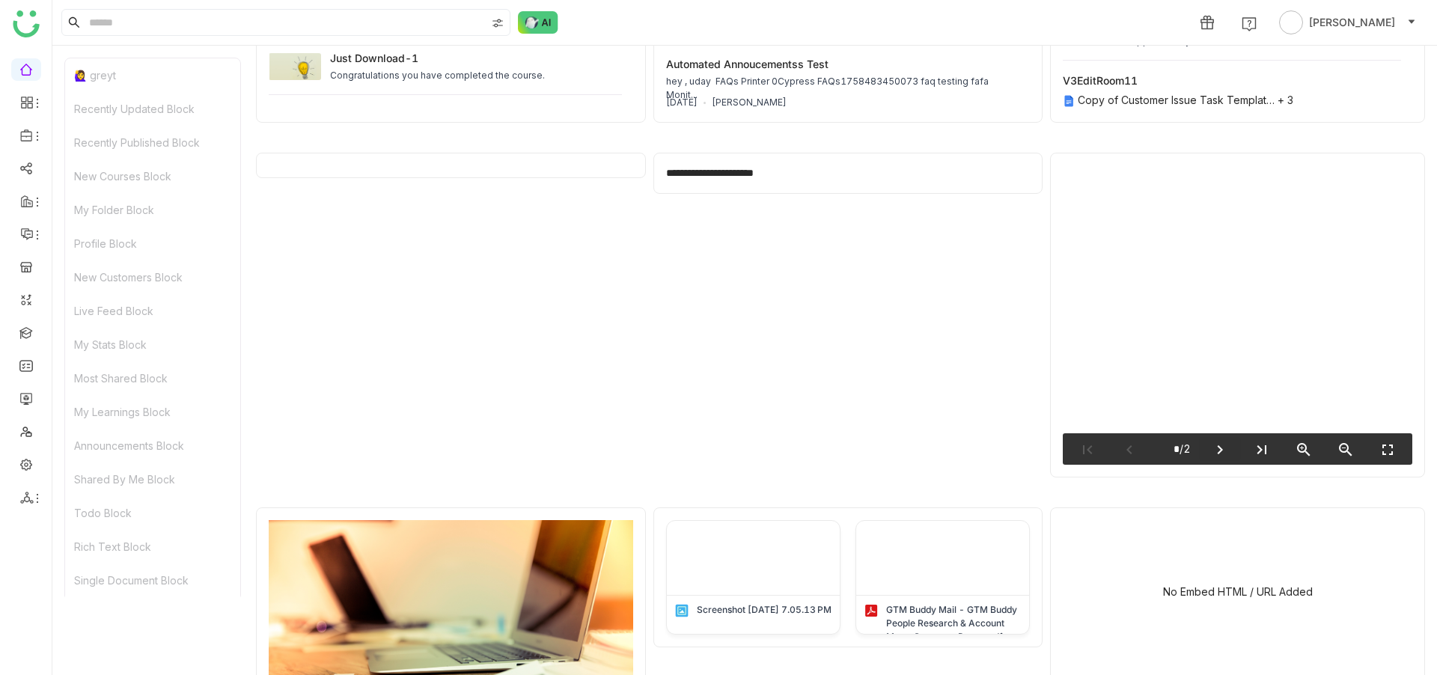
click at [1211, 446] on icon "chevron_right" at bounding box center [1220, 450] width 18 height 18
click at [1120, 448] on icon "chevron_left" at bounding box center [1129, 450] width 18 height 18
type input "*"
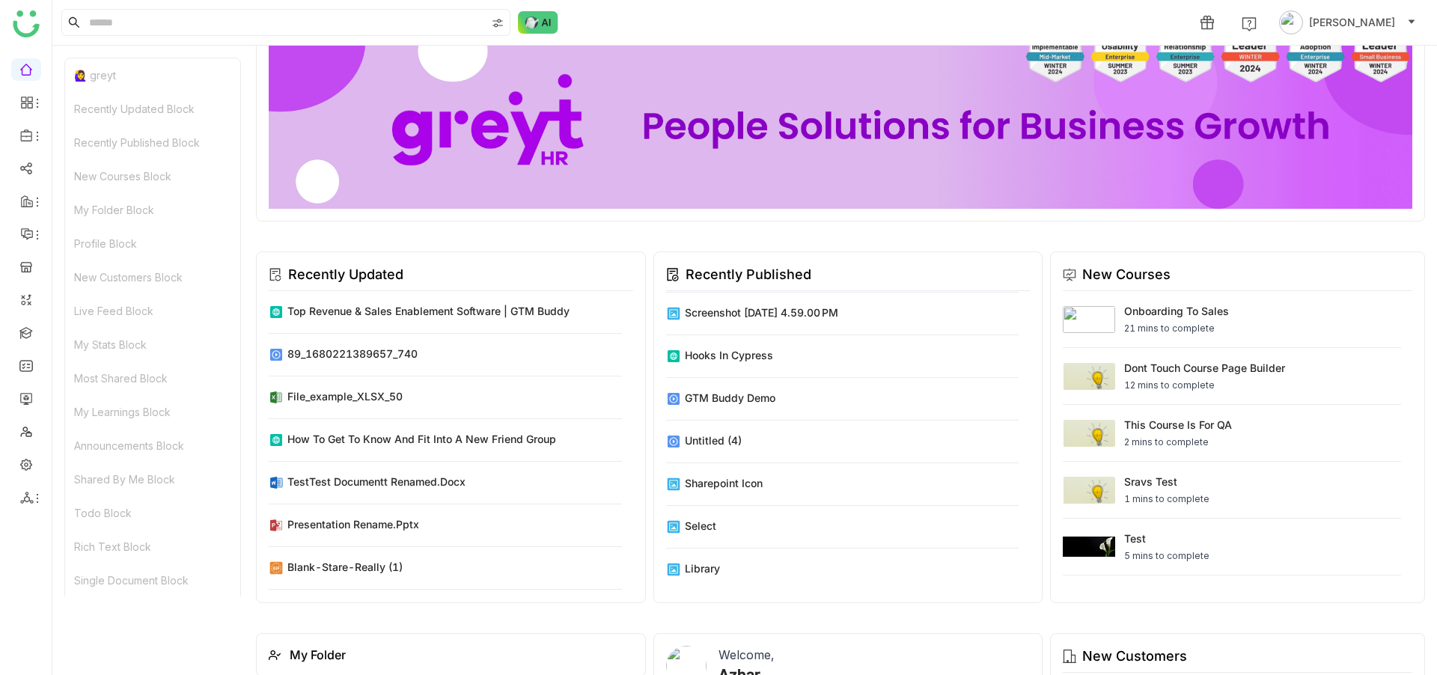
scroll to position [0, 0]
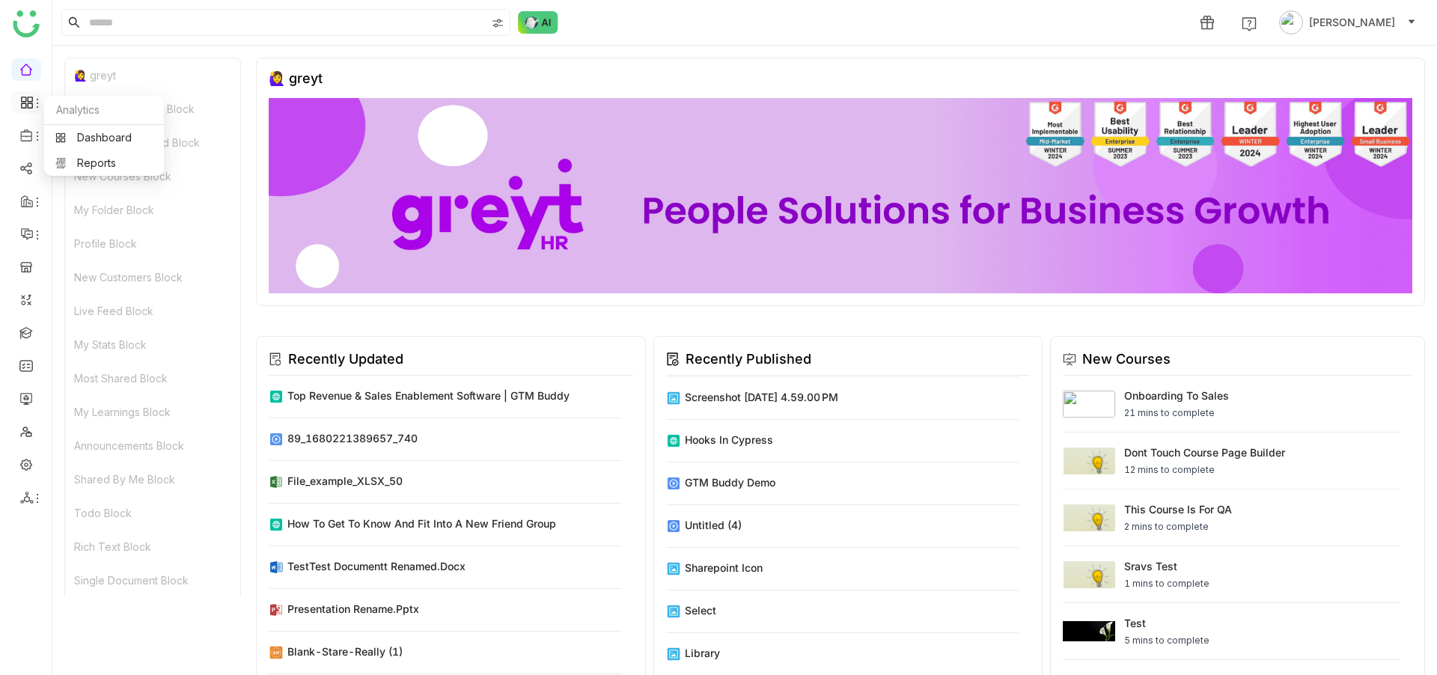
click at [24, 97] on icon at bounding box center [23, 99] width 5 height 5
click at [96, 143] on link "Dashboard" at bounding box center [103, 137] width 97 height 10
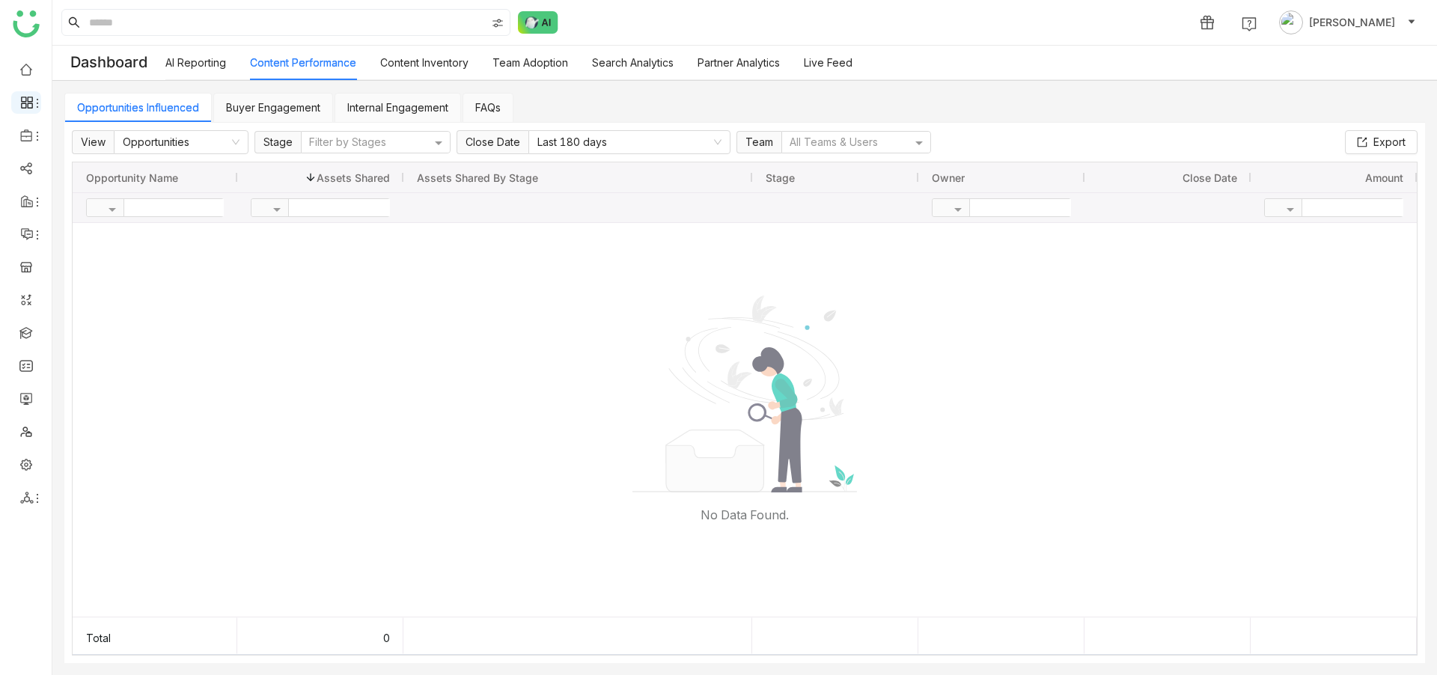
click at [34, 97] on div at bounding box center [26, 102] width 30 height 13
click at [97, 158] on link "Reports" at bounding box center [103, 163] width 97 height 10
